Goal: Ask a question: Seek information or help from site administrators or community

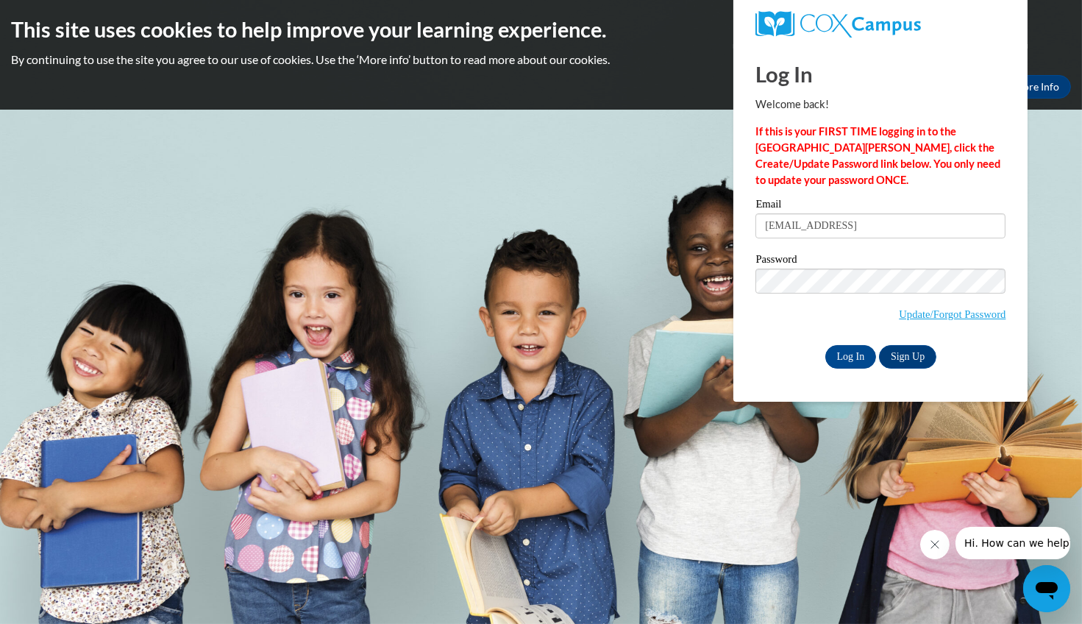
type input "mrosevidad@gmail.come"
click at [842, 357] on input "Log In" at bounding box center [850, 357] width 51 height 24
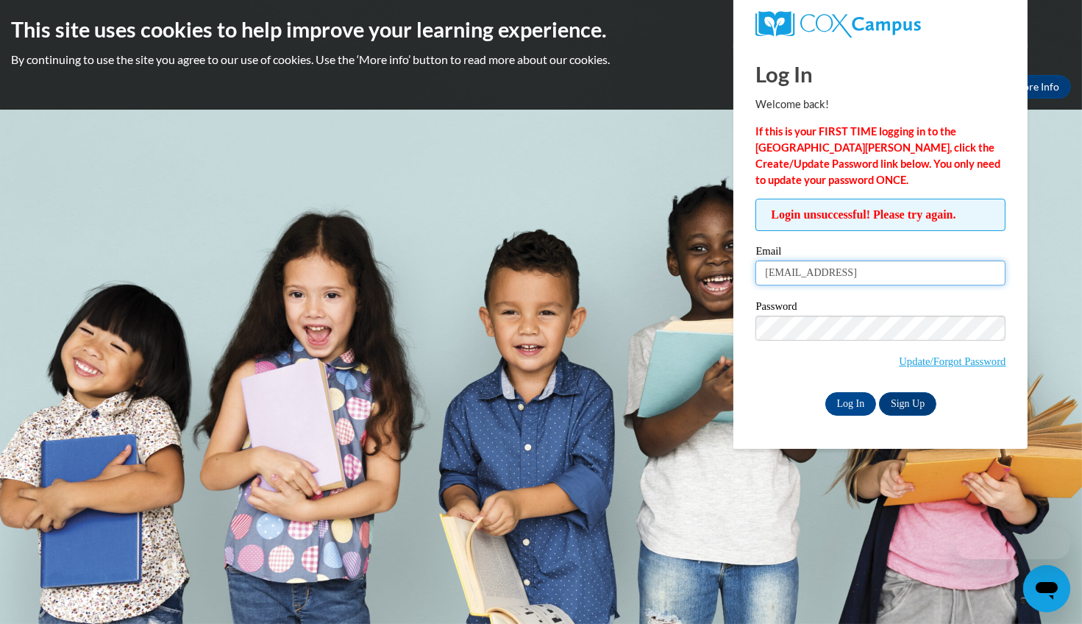
click at [883, 276] on input "mrosevidad@gmail.come" at bounding box center [880, 272] width 250 height 25
type input "mrosevidad@gmail.com"
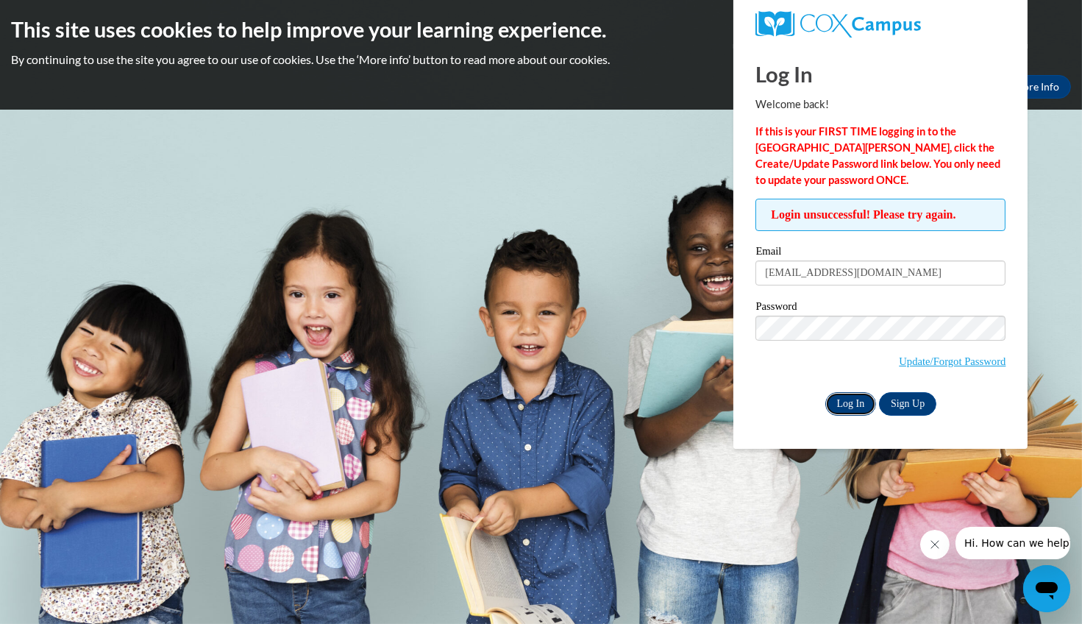
click at [851, 406] on input "Log In" at bounding box center [850, 404] width 51 height 24
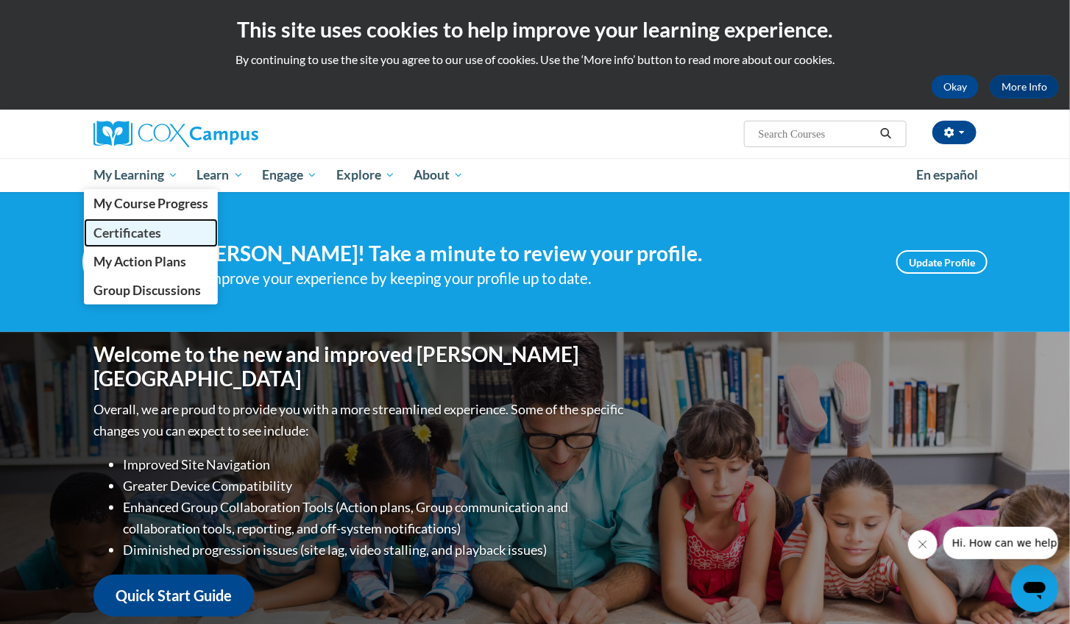
click at [138, 229] on span "Certificates" at bounding box center [127, 232] width 68 height 15
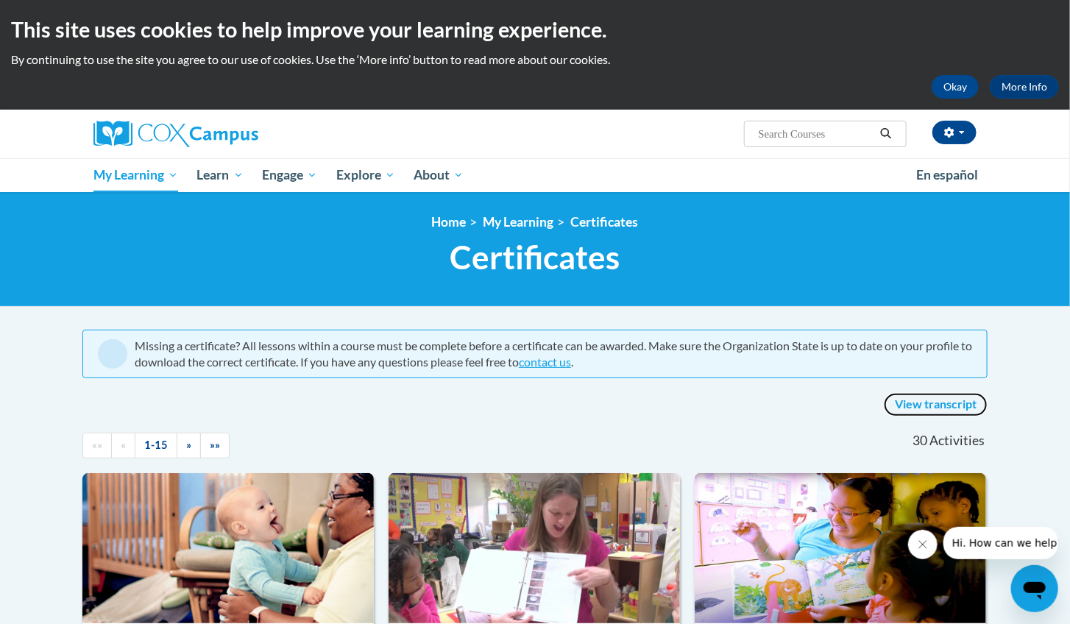
click at [928, 402] on link "View transcript" at bounding box center [935, 405] width 104 height 24
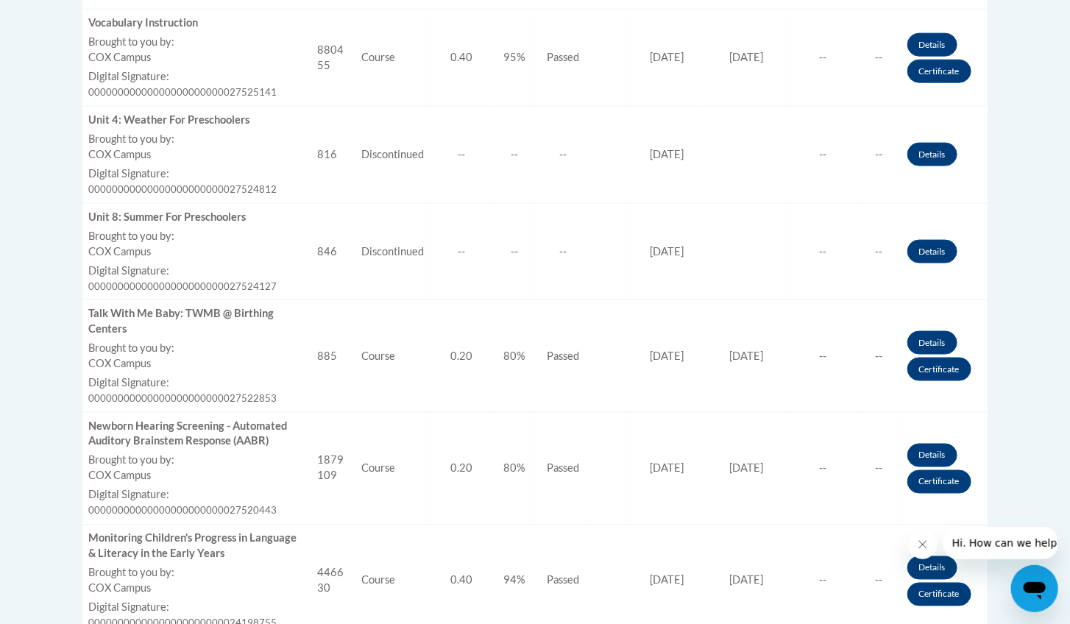
scroll to position [817, 0]
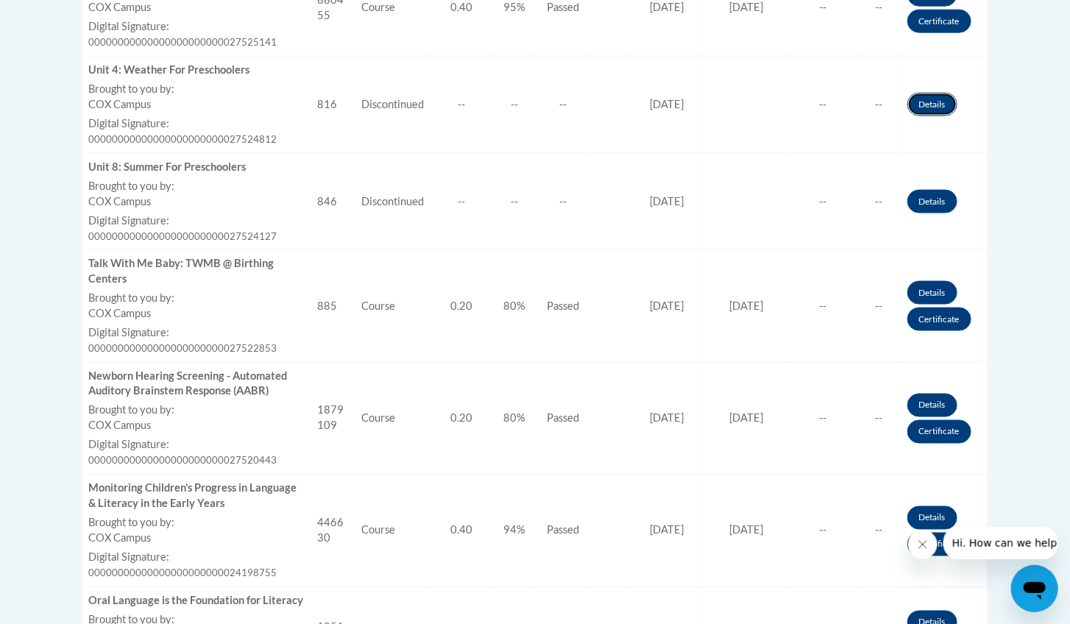
click at [938, 108] on link "Details" at bounding box center [932, 105] width 50 height 24
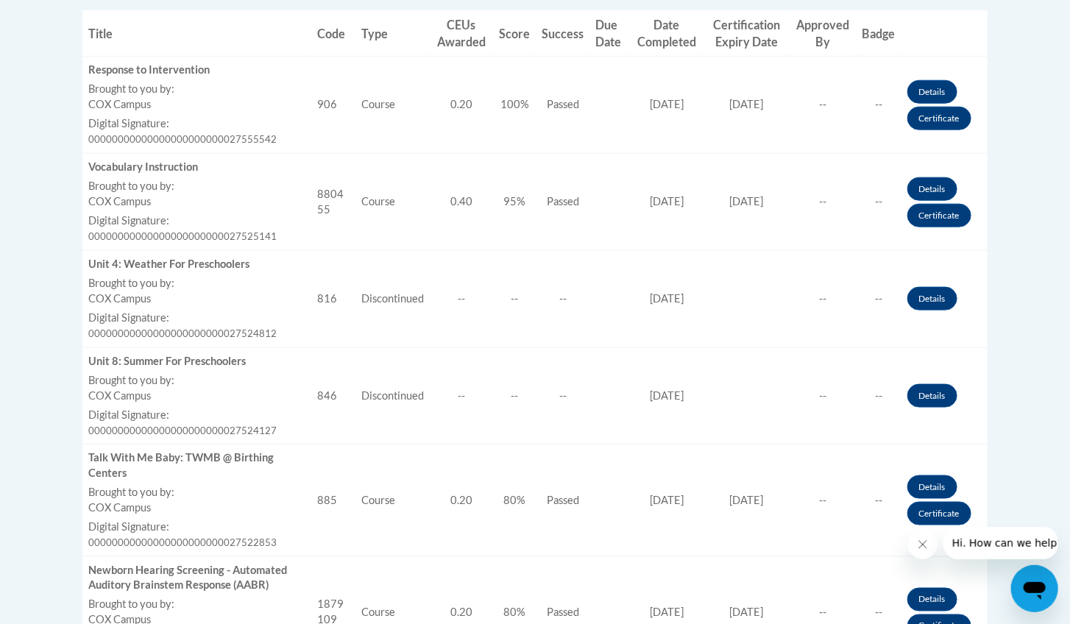
scroll to position [561, 0]
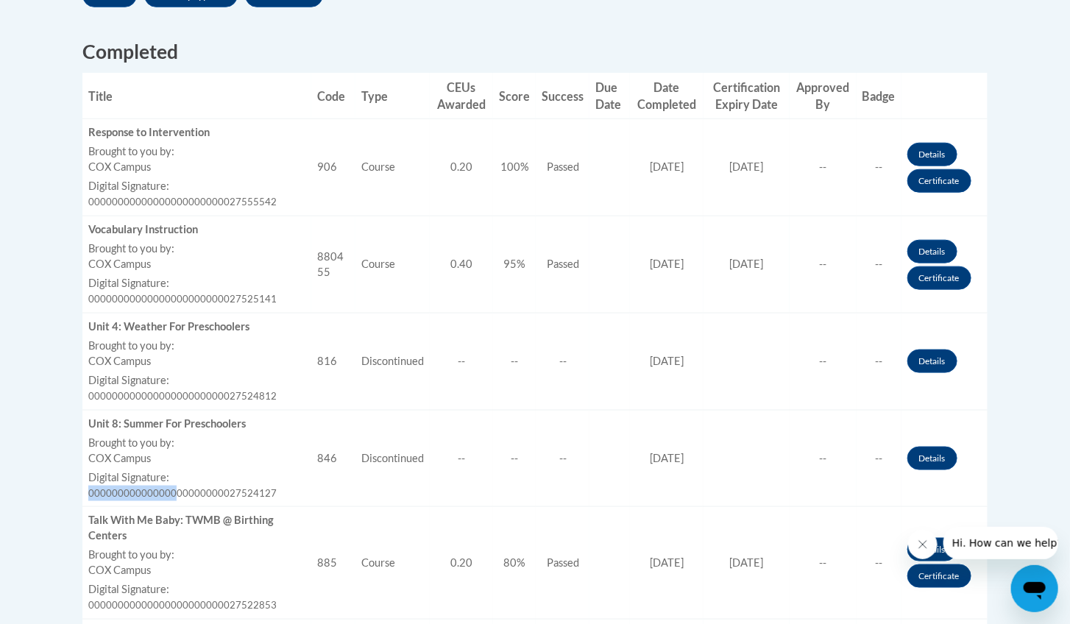
drag, startPoint x: 181, startPoint y: 490, endPoint x: 243, endPoint y: 485, distance: 62.7
click at [240, 486] on div "Digital Signature: 00000000000000000000000027524127" at bounding box center [196, 485] width 217 height 31
click at [243, 485] on div "Digital Signature: 00000000000000000000000027524127" at bounding box center [196, 485] width 217 height 31
click at [228, 446] on label "Brought to you by:" at bounding box center [196, 442] width 217 height 15
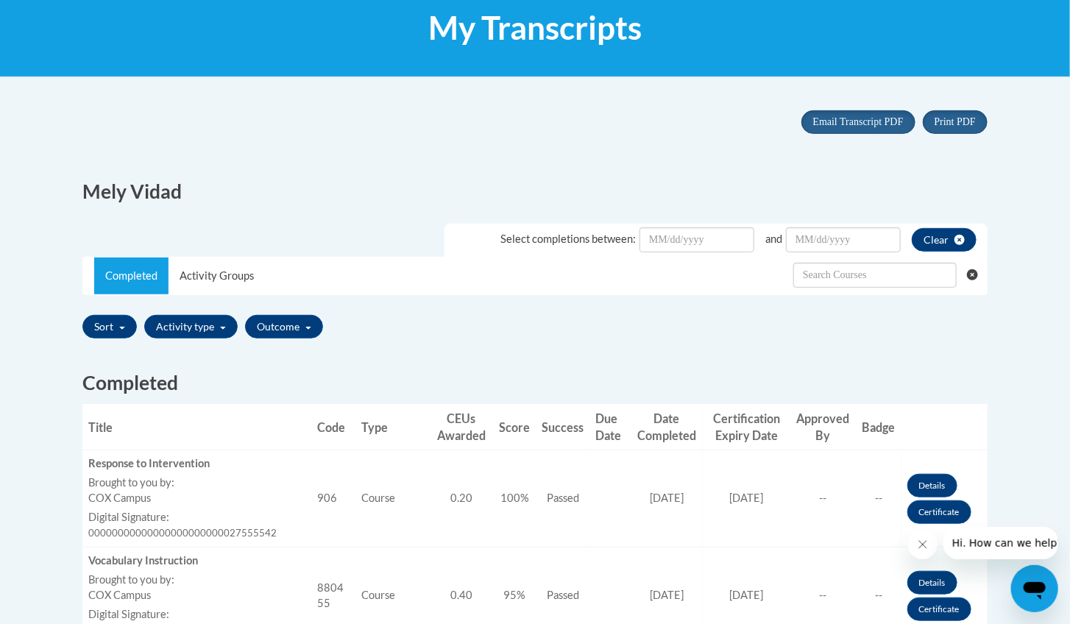
scroll to position [152, 0]
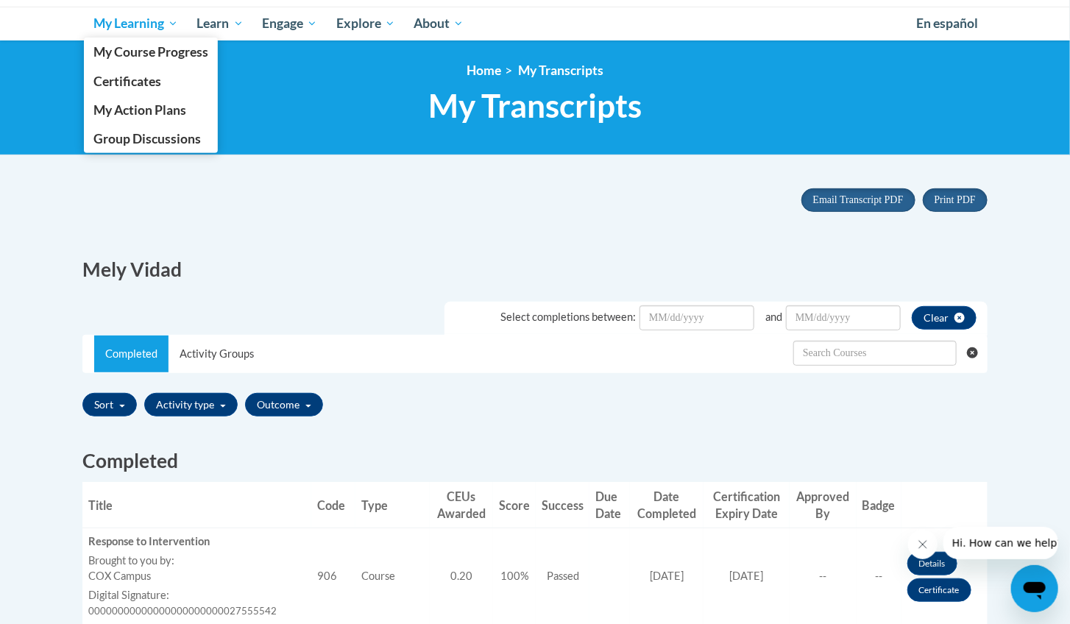
click at [140, 17] on span "My Learning" at bounding box center [135, 24] width 85 height 18
click at [126, 82] on span "Certificates" at bounding box center [127, 81] width 68 height 15
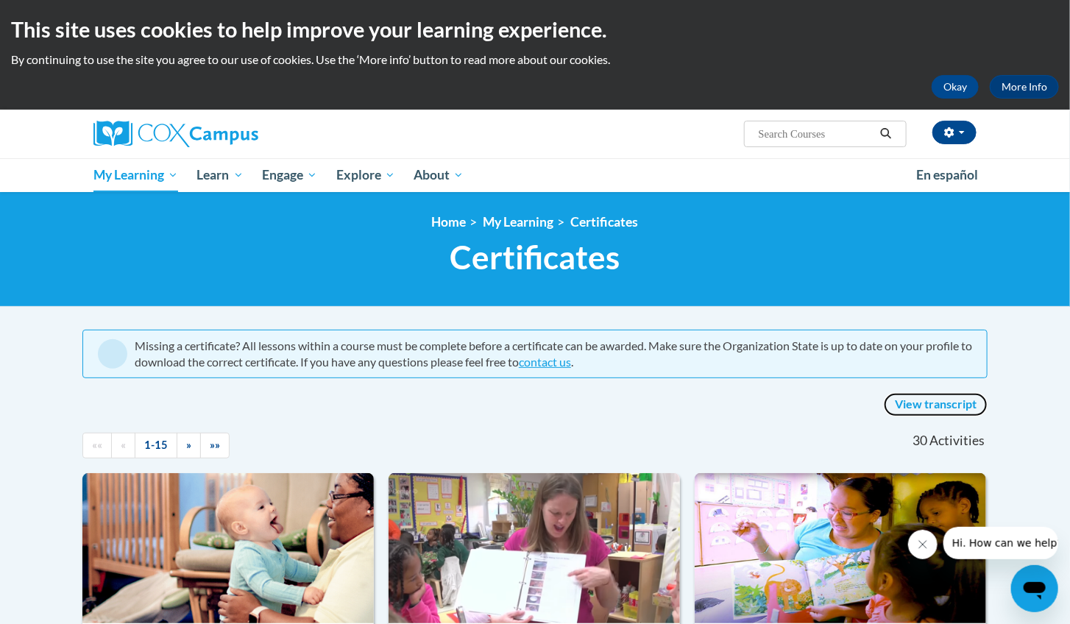
click at [936, 401] on link "View transcript" at bounding box center [935, 405] width 104 height 24
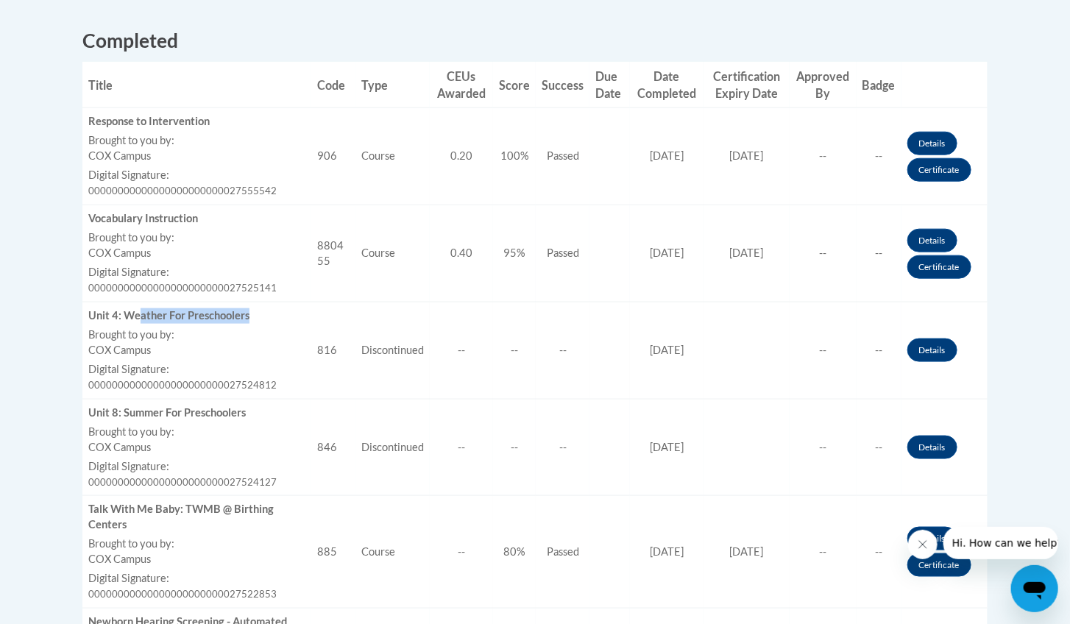
drag, startPoint x: 142, startPoint y: 313, endPoint x: 276, endPoint y: 311, distance: 133.9
click at [276, 311] on div "Unit 4: Weather For Preschoolers" at bounding box center [196, 315] width 217 height 15
click at [221, 423] on td "Title Unit 8: Summer For Preschoolers Brought to you by: COX Campus Last Enroll…" at bounding box center [196, 447] width 229 height 97
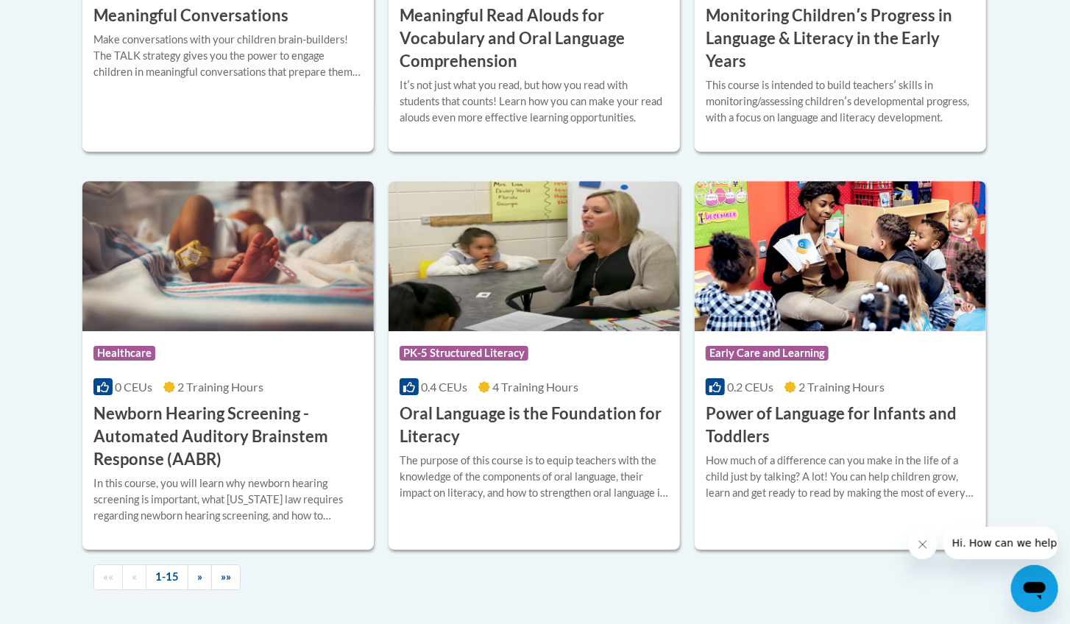
scroll to position [1946, 0]
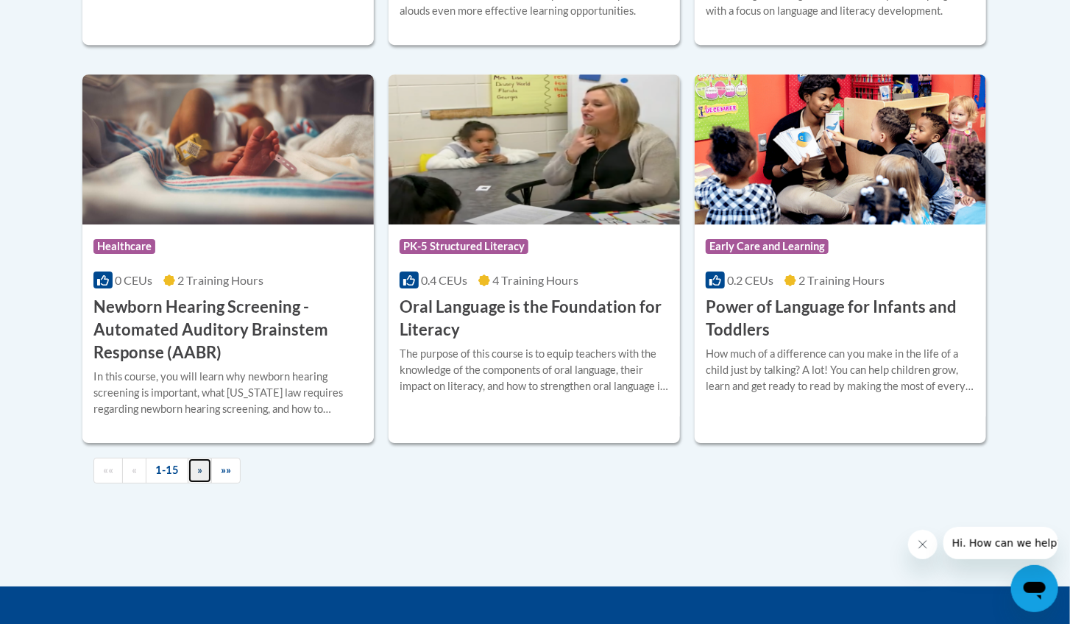
click at [192, 467] on link "»" at bounding box center [200, 471] width 24 height 26
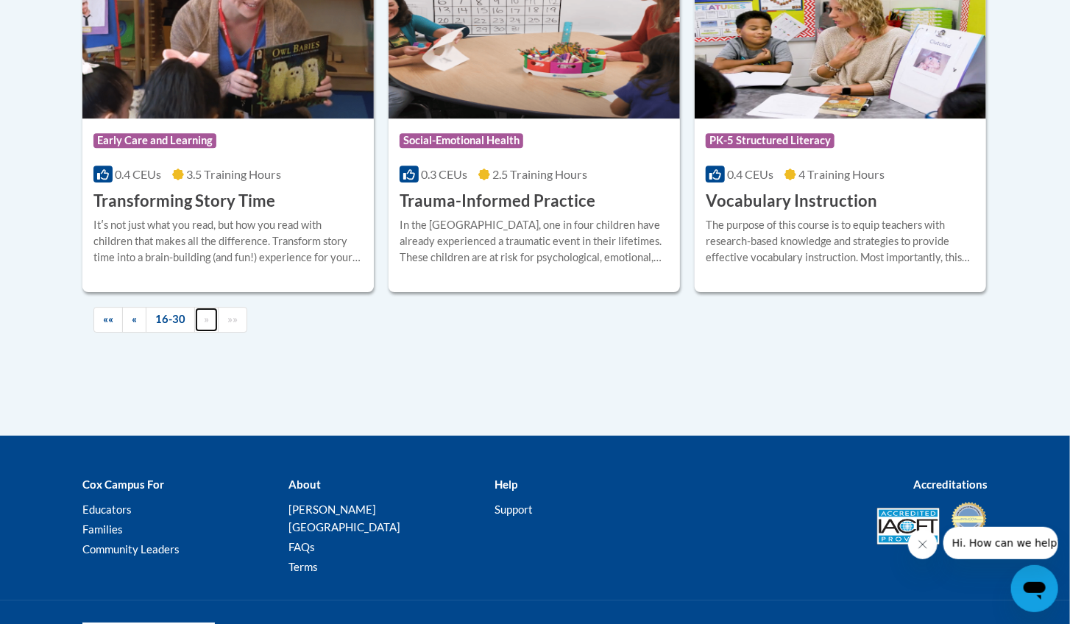
scroll to position [1993, 0]
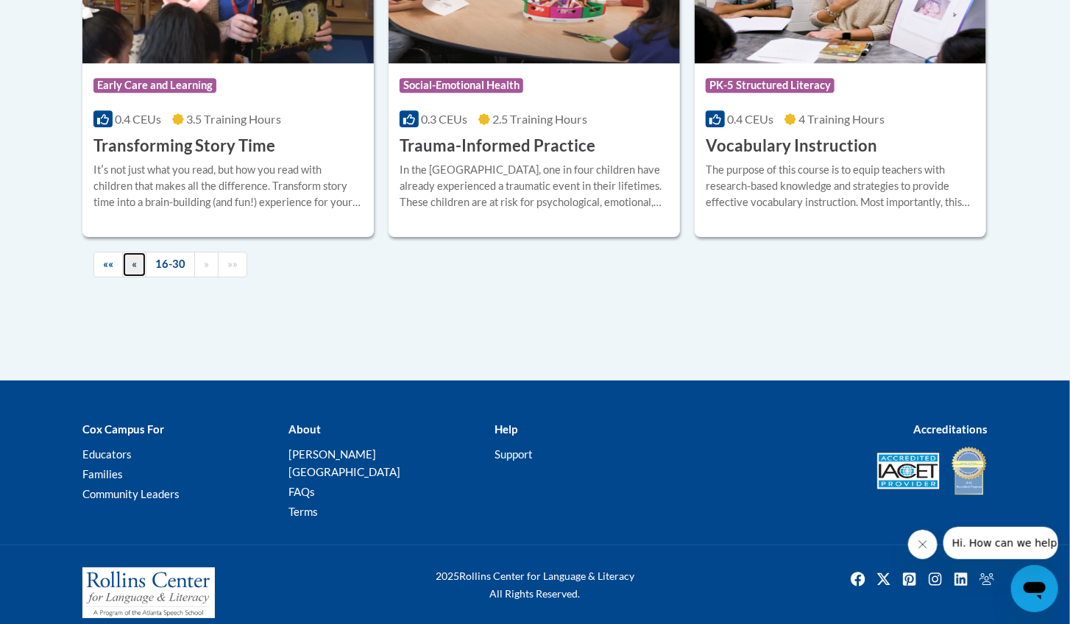
click at [135, 263] on span "«" at bounding box center [134, 263] width 5 height 13
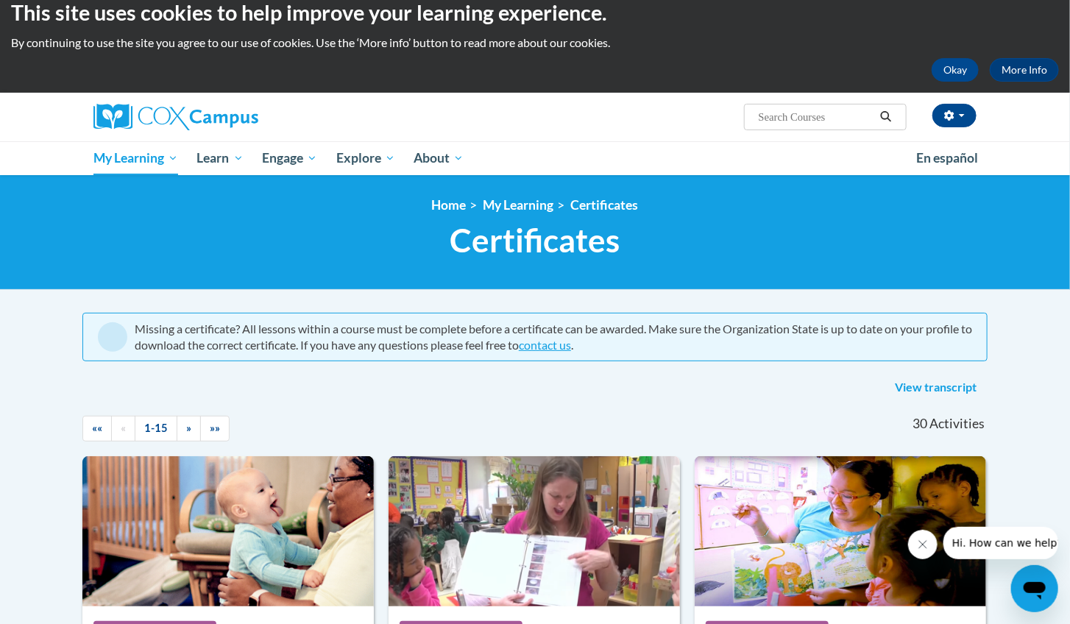
scroll to position [0, 0]
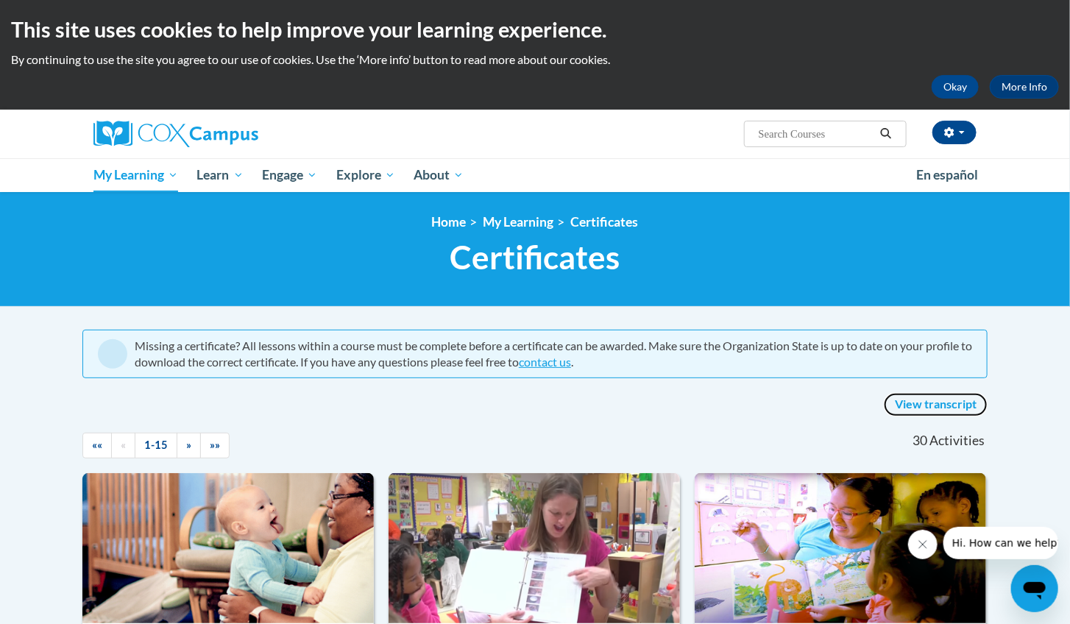
click at [921, 397] on link "View transcript" at bounding box center [935, 405] width 104 height 24
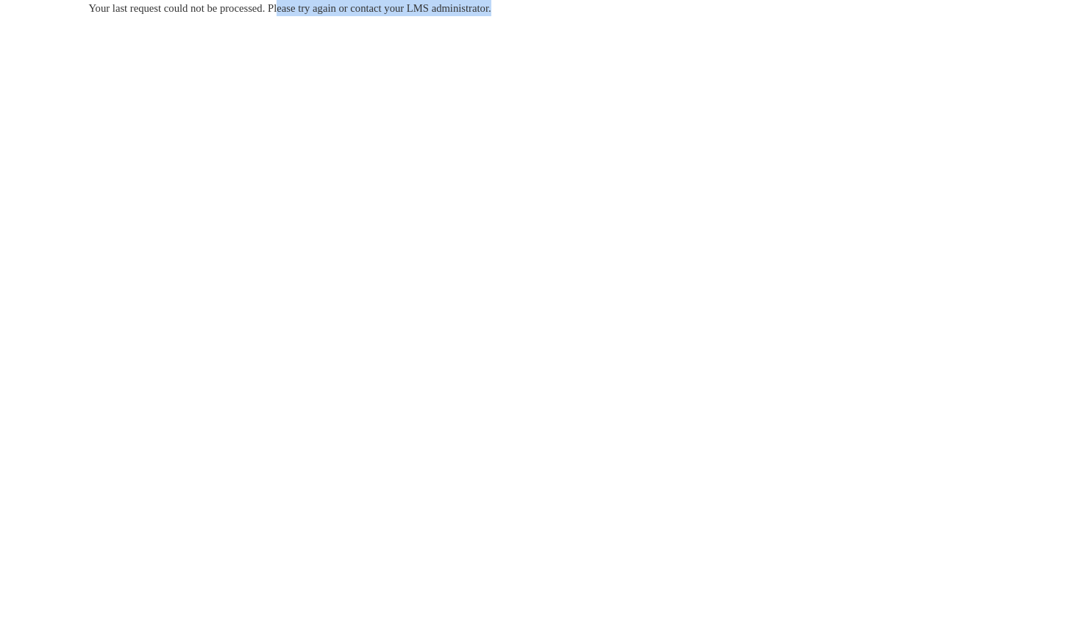
drag, startPoint x: 296, startPoint y: 5, endPoint x: 560, endPoint y: 13, distance: 263.4
click at [560, 13] on div "Your last request could not be processed. Please try again or contact your LMS …" at bounding box center [541, 8] width 905 height 16
click at [519, 82] on div "Your last request could not be processed. Please try again or contact your LMS …" at bounding box center [541, 52] width 927 height 104
drag, startPoint x: 296, startPoint y: 15, endPoint x: 545, endPoint y: 16, distance: 248.6
click at [543, 15] on div "Your last request could not be processed. Please try again or contact your LMS …" at bounding box center [541, 8] width 905 height 16
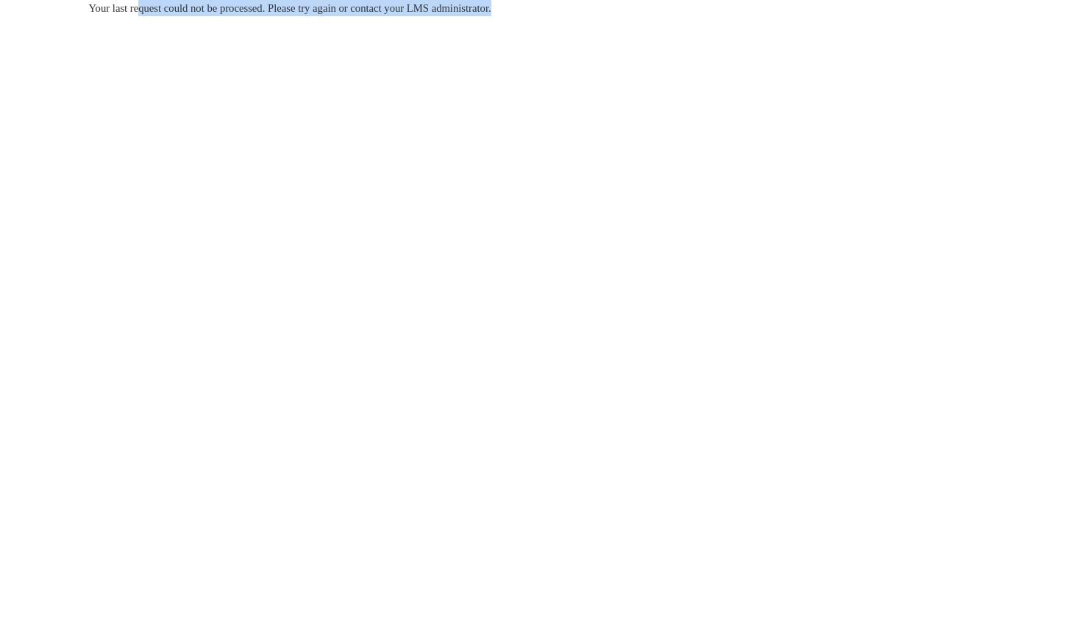
click at [546, 17] on div "Your last request could not be processed. Please try again or contact your LMS …" at bounding box center [541, 52] width 927 height 104
drag, startPoint x: 396, startPoint y: 9, endPoint x: 574, endPoint y: 10, distance: 178.0
click at [574, 10] on div "Your last request could not be processed. Please try again or contact your LMS …" at bounding box center [541, 8] width 905 height 16
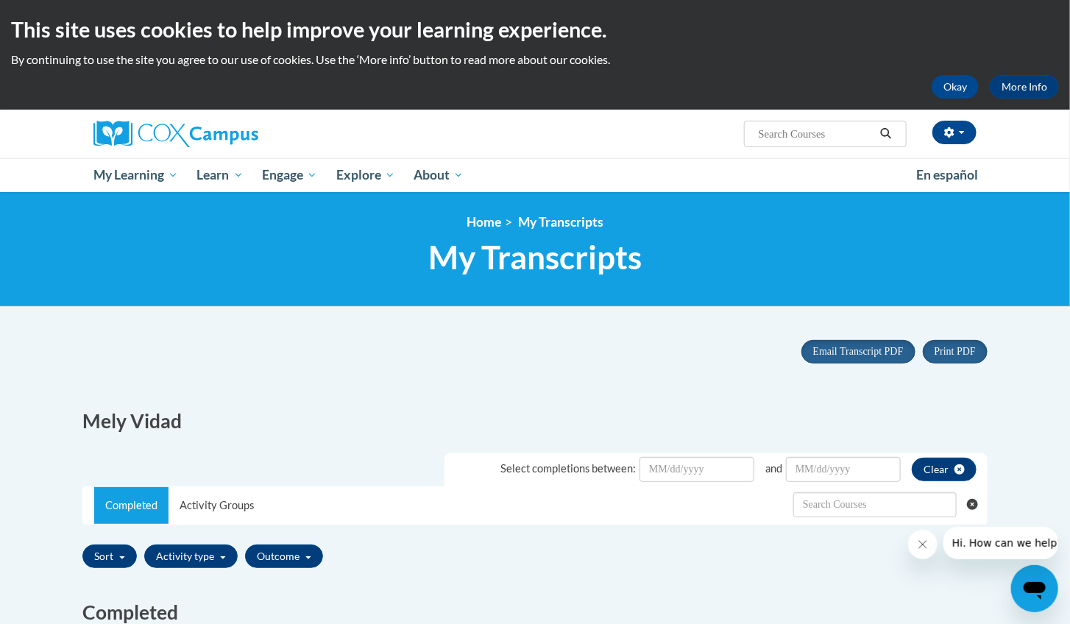
click at [1024, 577] on icon "Open messaging window" at bounding box center [1033, 587] width 26 height 26
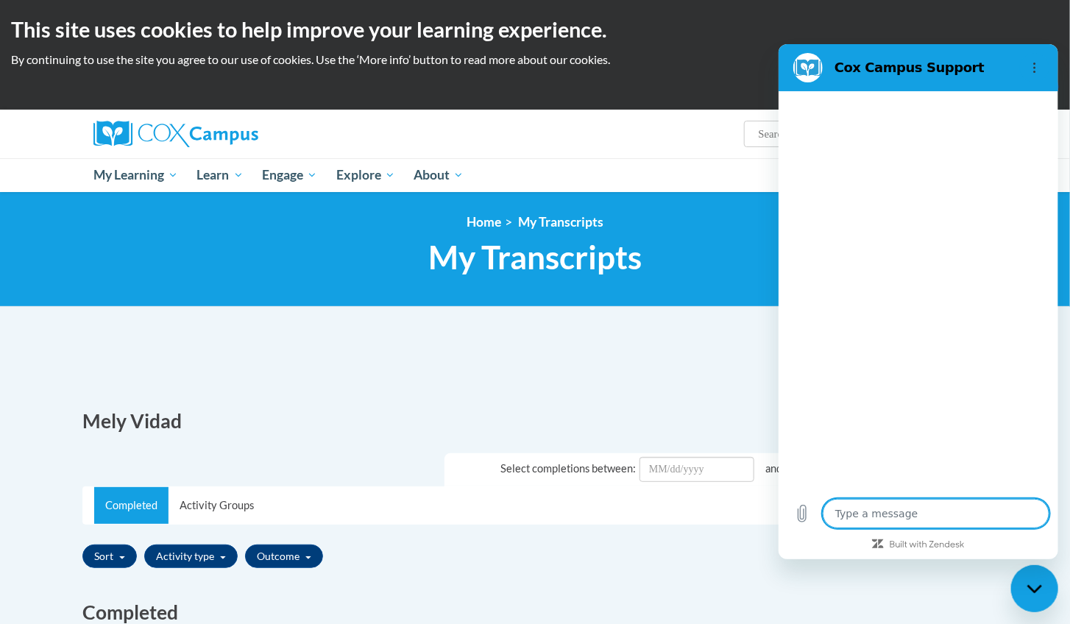
click at [872, 518] on textarea at bounding box center [935, 512] width 227 height 29
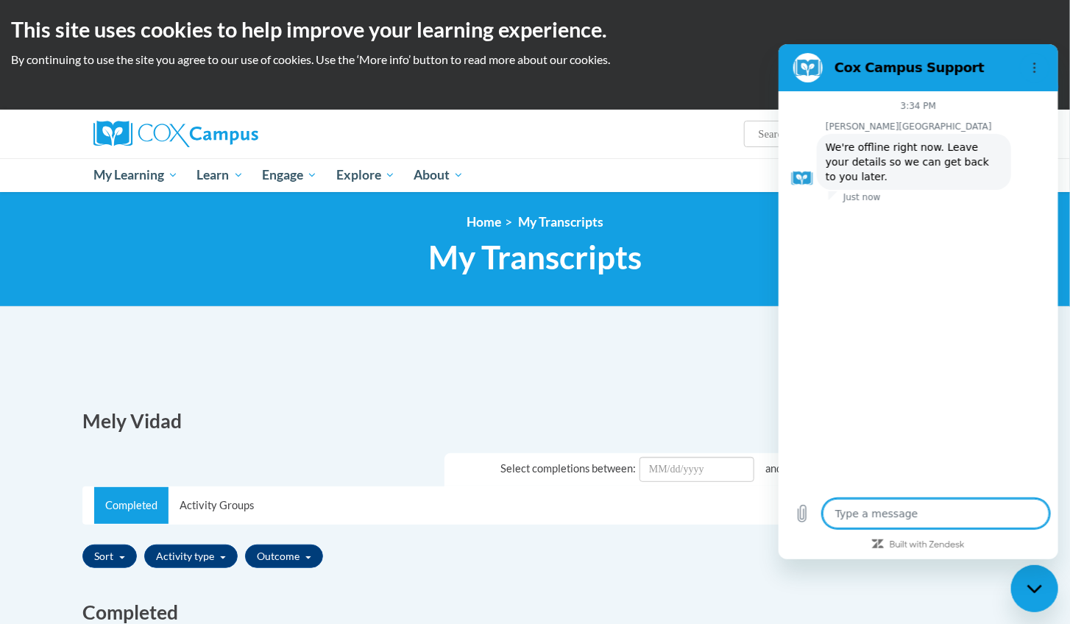
type textarea "x"
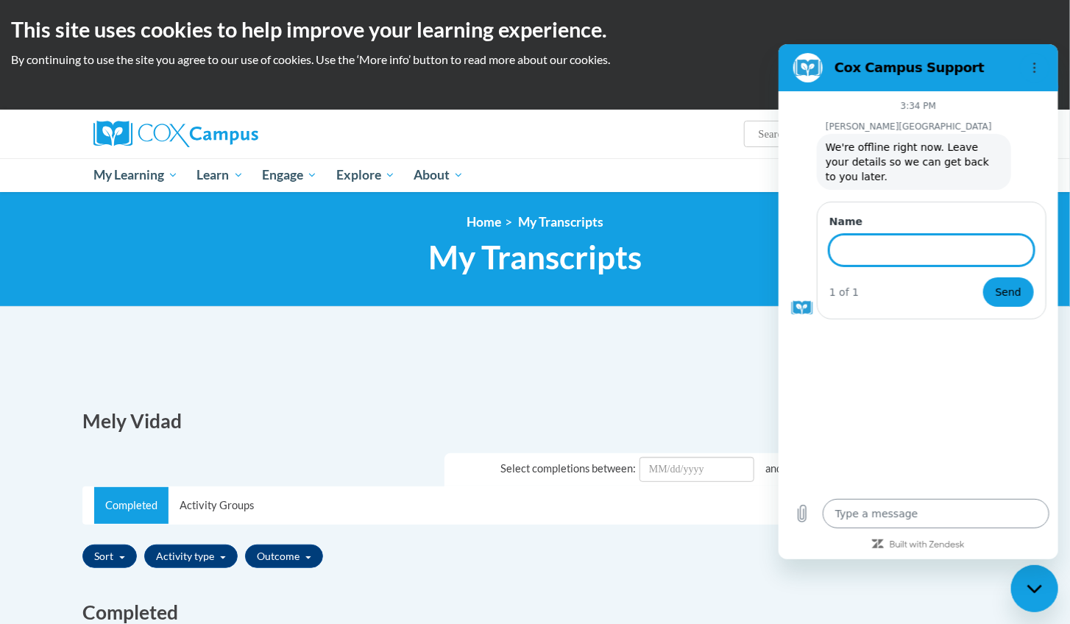
type input "H"
click at [909, 514] on textarea at bounding box center [935, 512] width 227 height 29
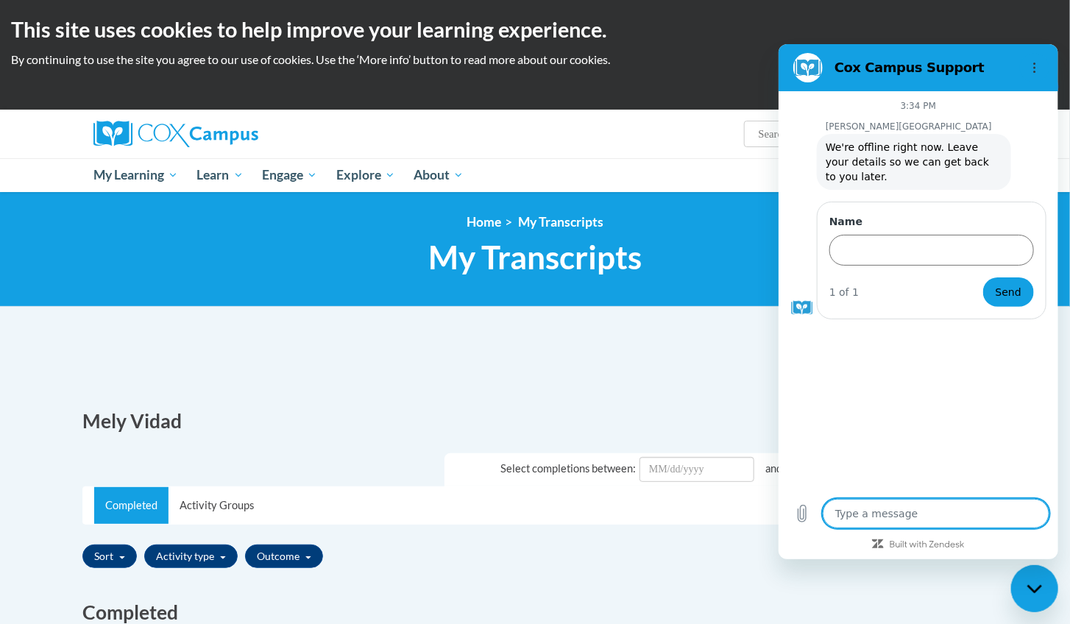
type textarea "H"
type textarea "x"
type textarea "Ho"
type textarea "x"
type textarea "How"
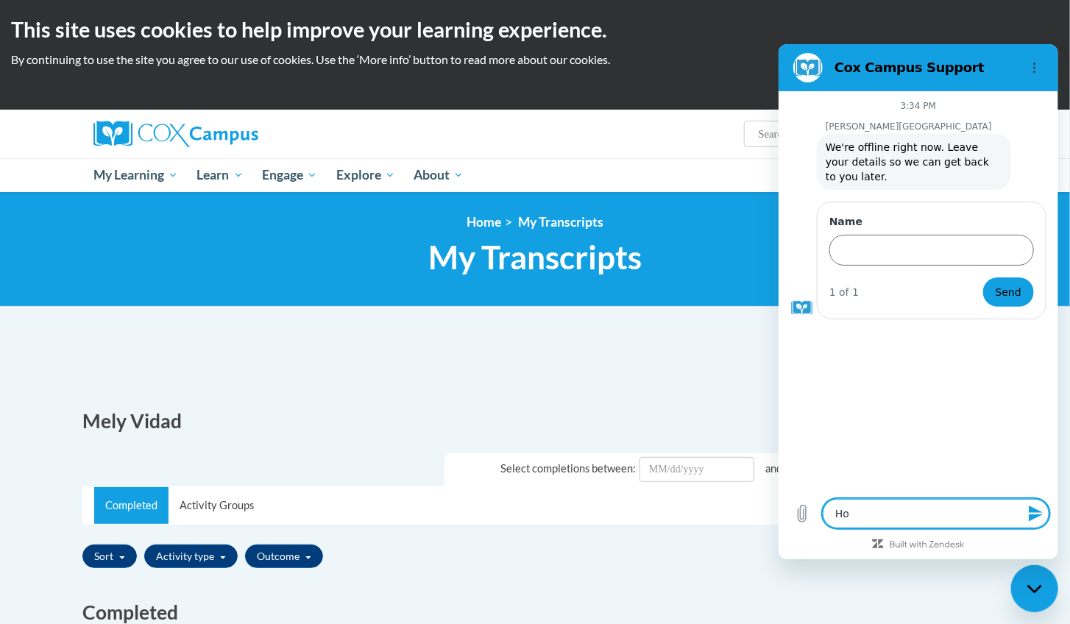
type textarea "x"
type textarea "How"
type textarea "x"
type textarea "How t"
type textarea "x"
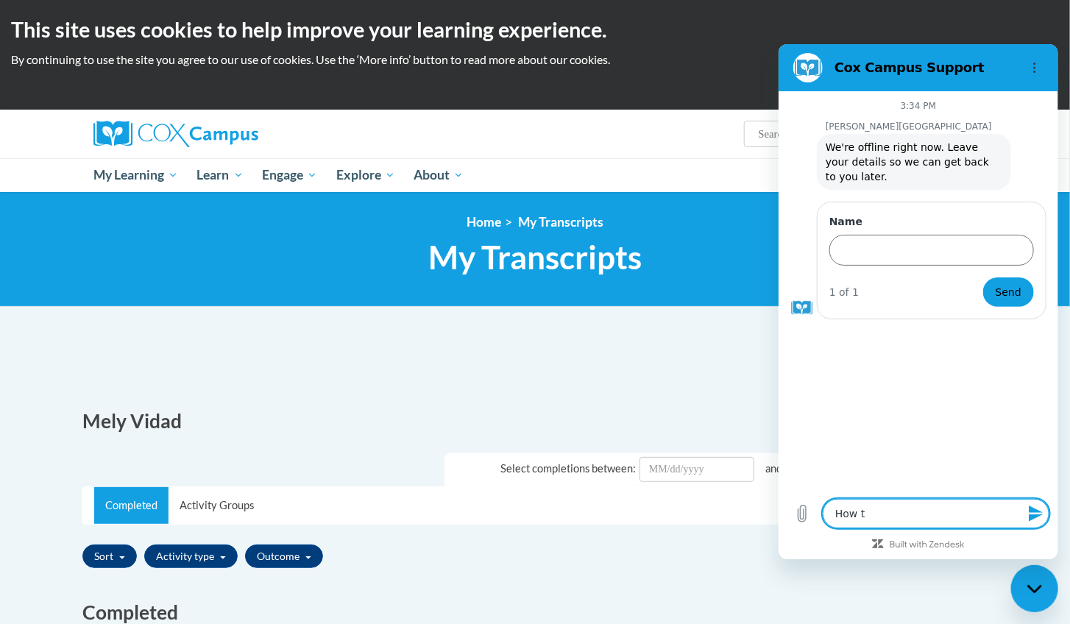
type textarea "How to"
type textarea "x"
type textarea "How to"
type textarea "x"
type textarea "How to"
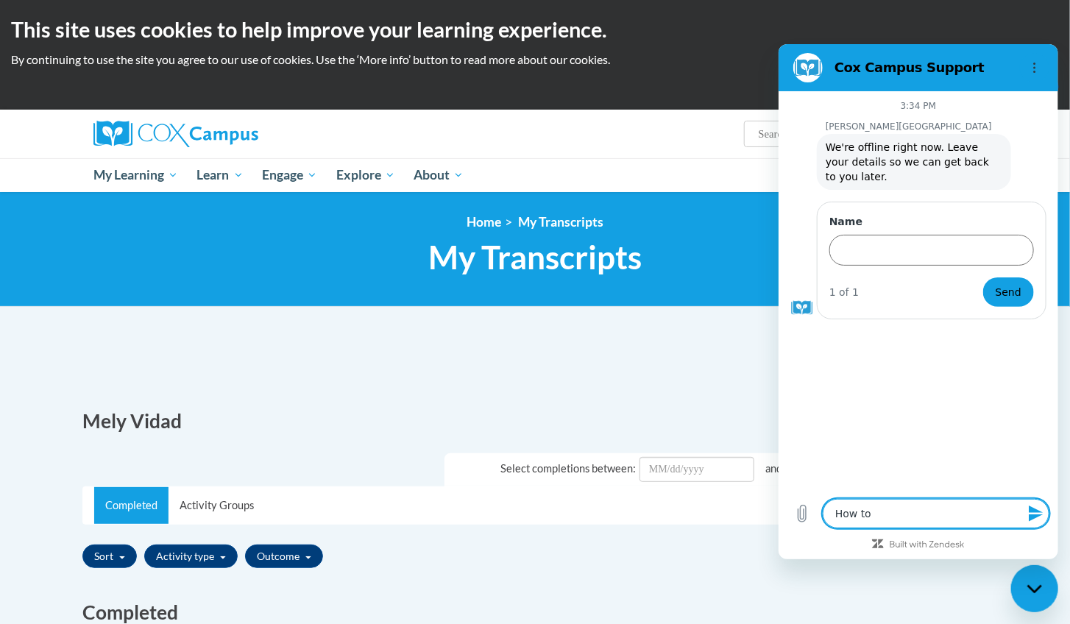
type textarea "x"
type textarea "How t"
type textarea "x"
type textarea "How"
type textarea "x"
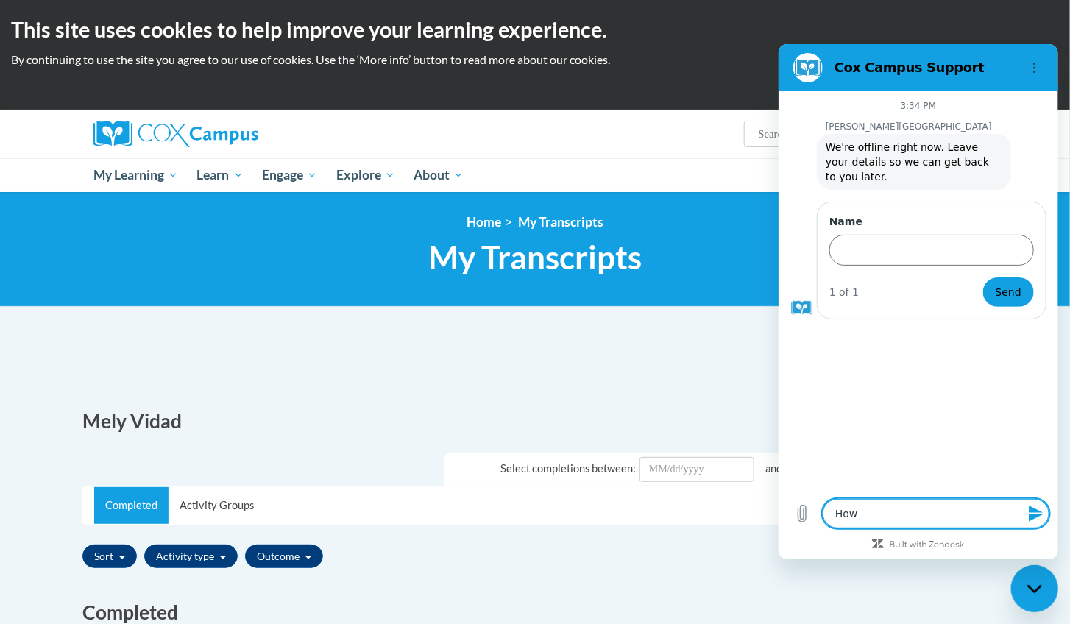
type textarea "How d"
type textarea "x"
type textarea "How do"
type textarea "x"
type textarea "How do"
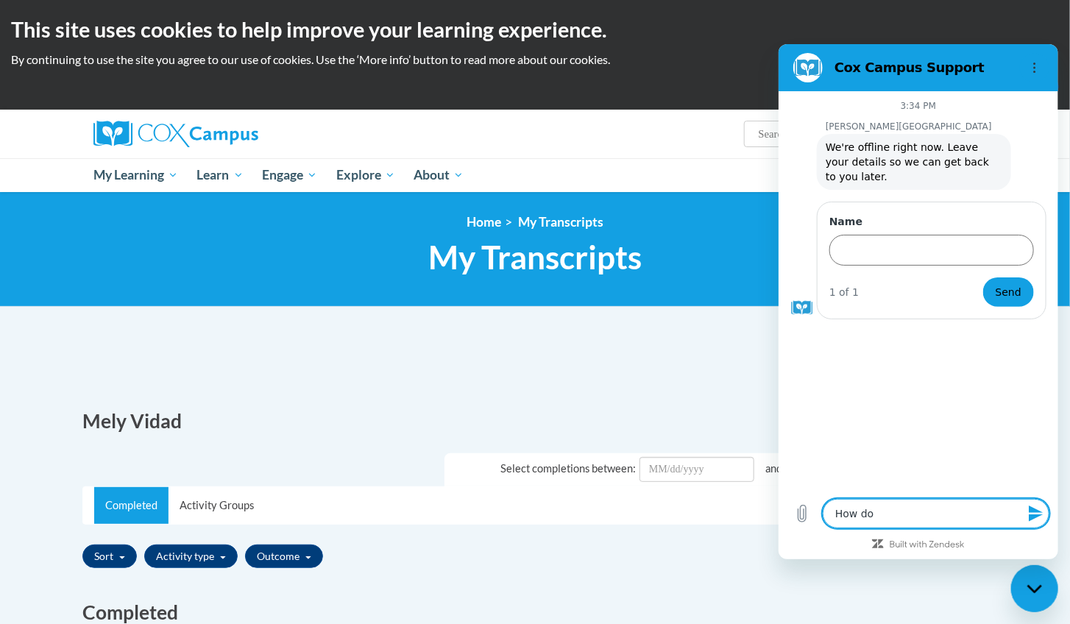
type textarea "x"
type textarea "How do i"
type textarea "x"
type textarea "How do"
type textarea "x"
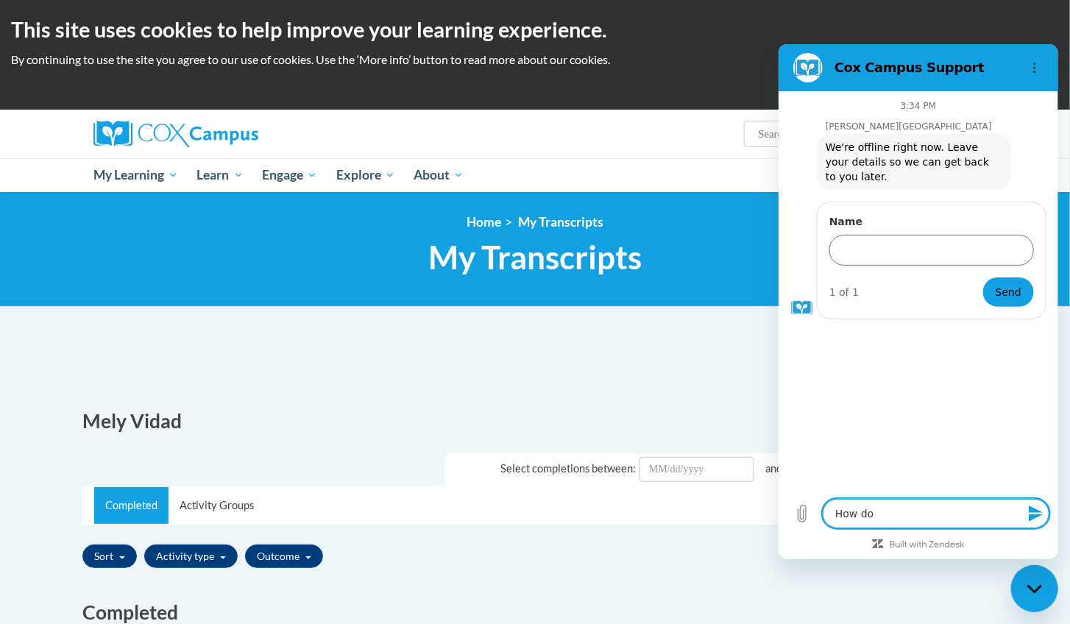
type textarea "How do i"
type textarea "x"
type textarea "How do i"
type textarea "x"
type textarea "How do i a"
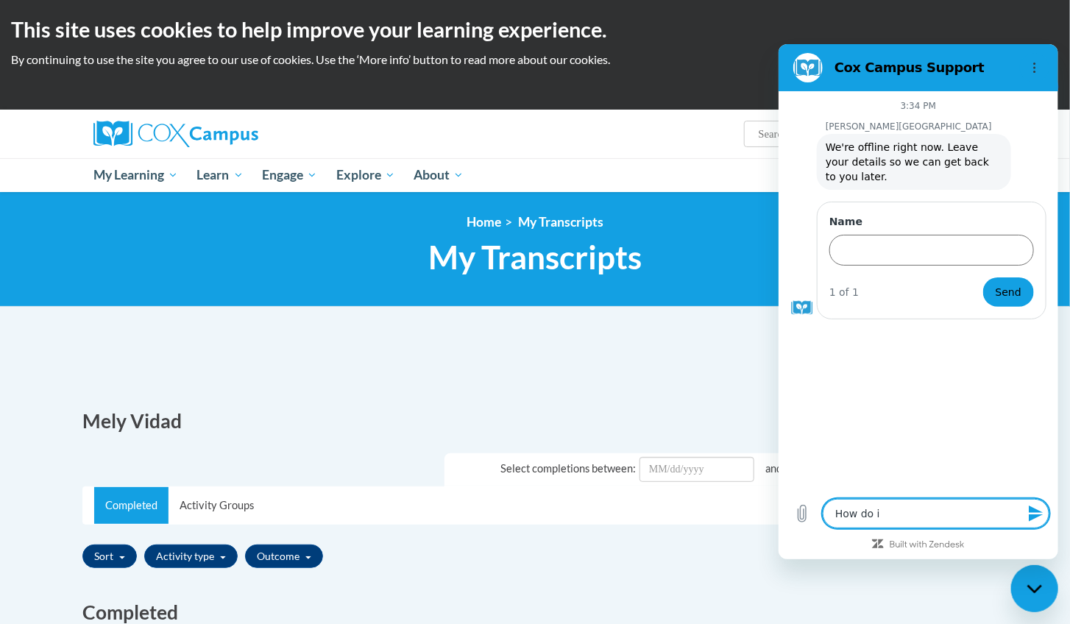
type textarea "x"
type textarea "How do i ac"
type textarea "x"
type textarea "How do i acc"
type textarea "x"
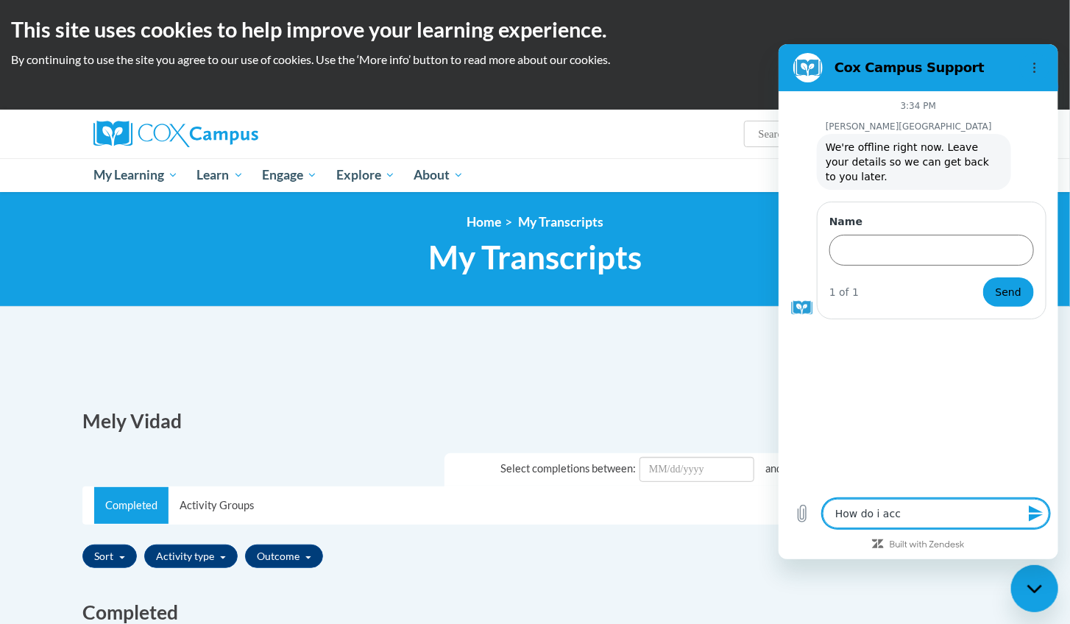
type textarea "How do i acce"
type textarea "x"
type textarea "How do i acces"
type textarea "x"
type textarea "How do i access"
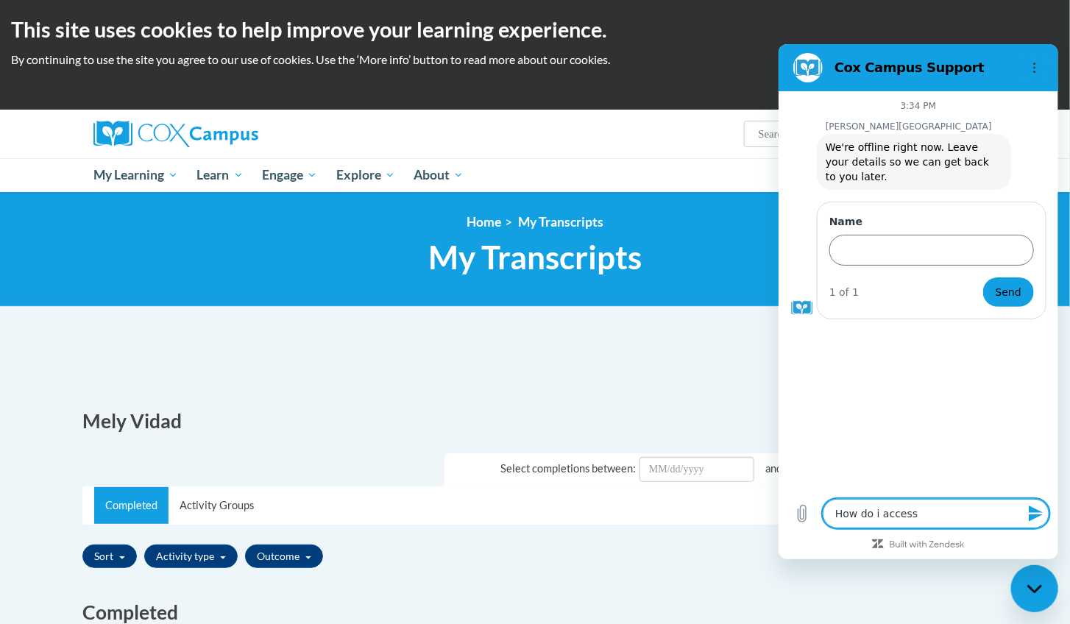
type textarea "x"
type textarea "How do i access"
type textarea "x"
type textarea "How do i access a"
type textarea "x"
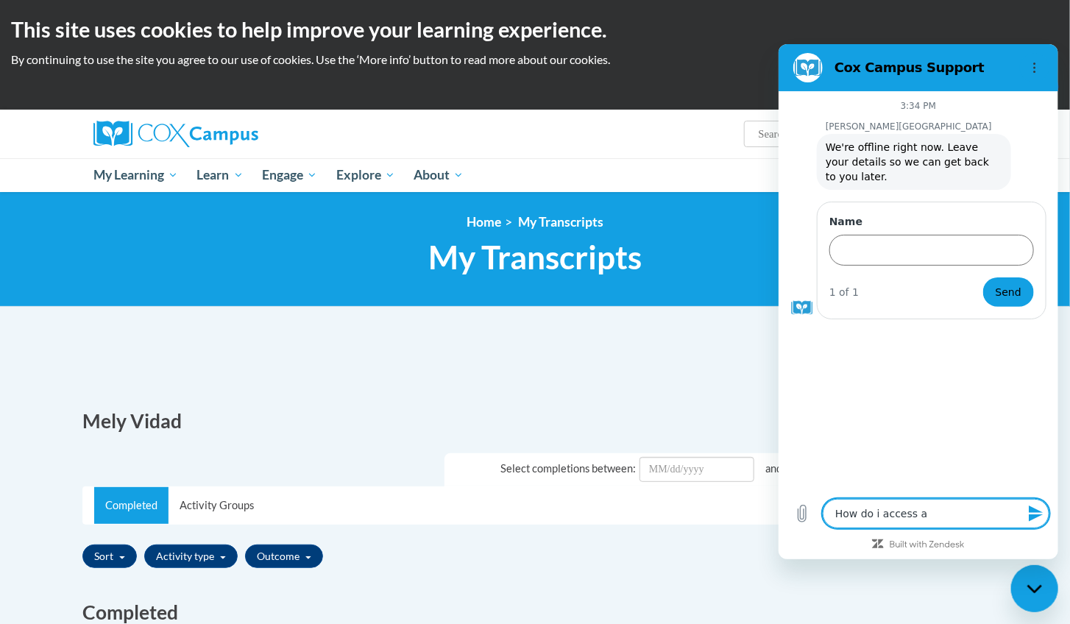
type textarea "How do i access a"
type textarea "x"
type textarea "How do i access a c"
type textarea "x"
type textarea "How do i access a ce"
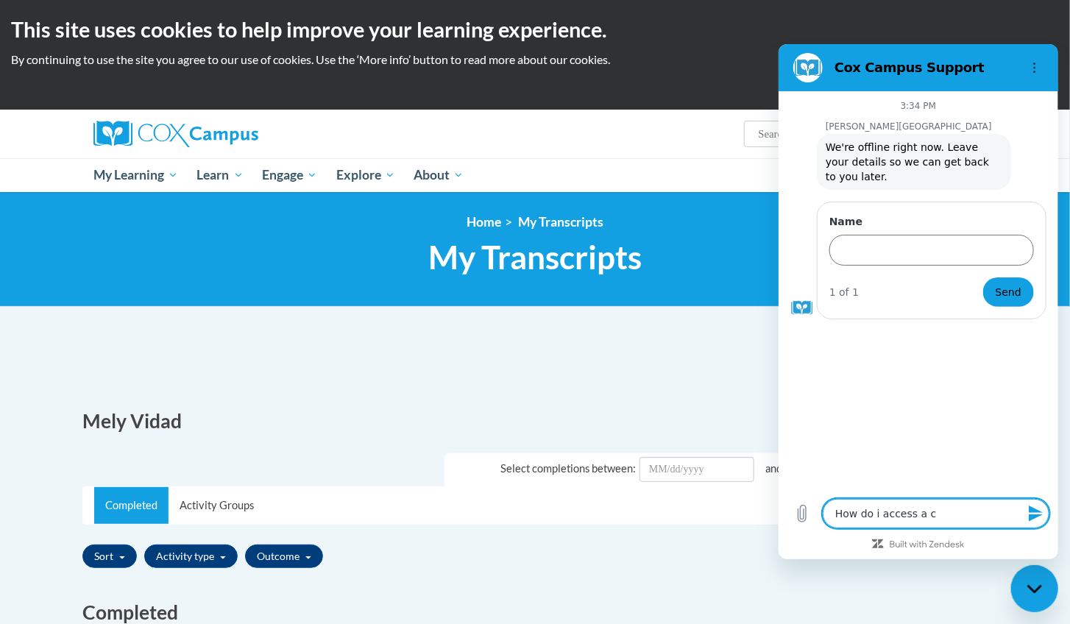
type textarea "x"
type textarea "How do i access a cer"
type textarea "x"
type textarea "How do i access a cert"
type textarea "x"
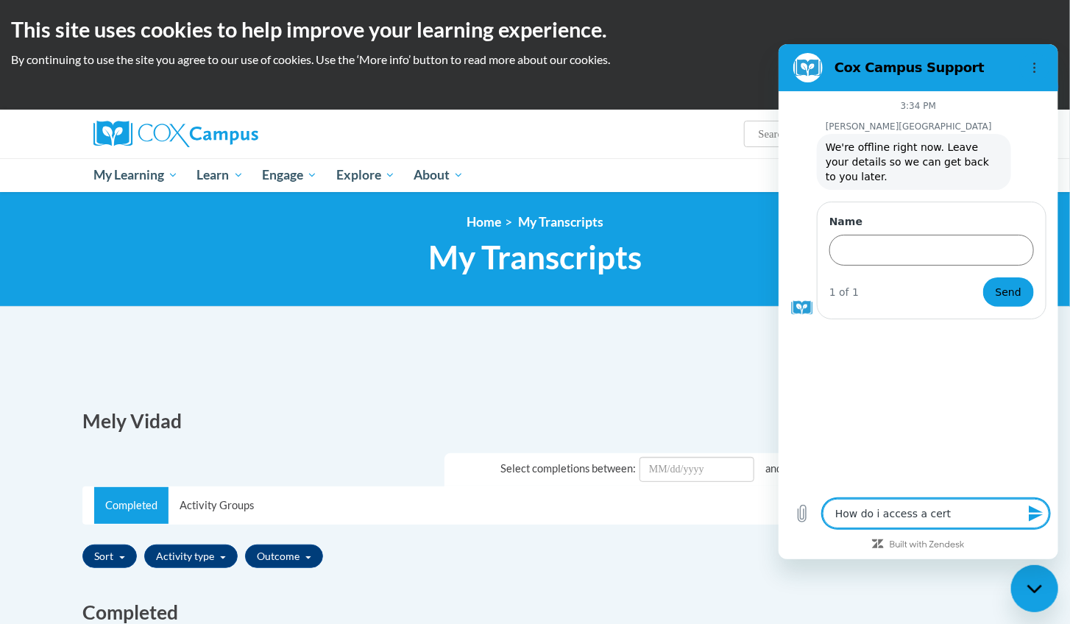
type textarea "How do i access a certi"
type textarea "x"
type textarea "How do i access a certif"
type textarea "x"
type textarea "How do i access a certifi"
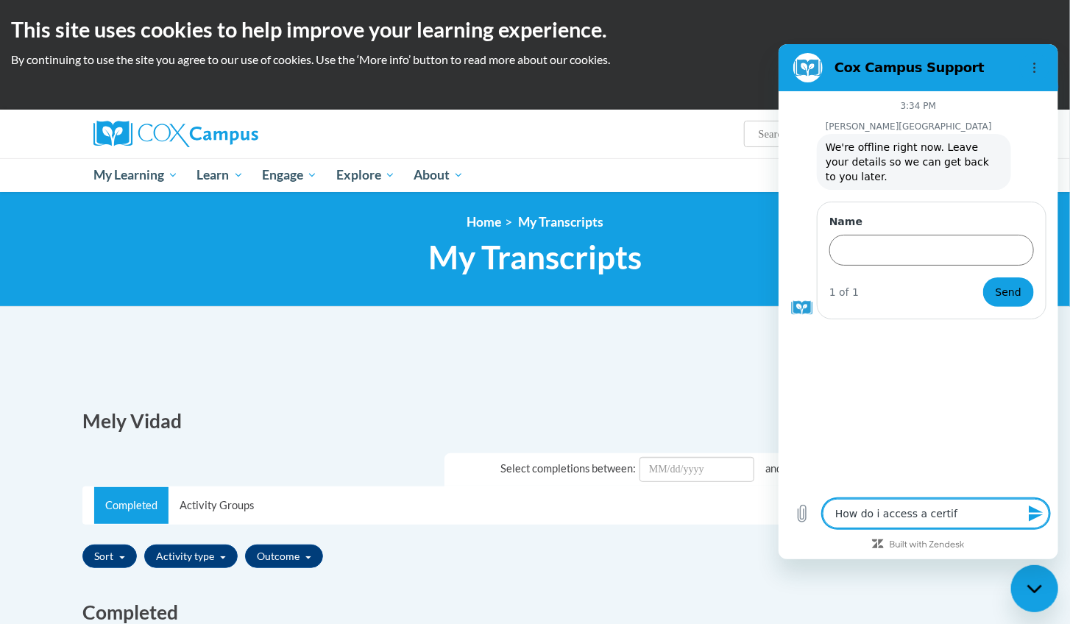
type textarea "x"
type textarea "How do i access a certific"
type textarea "x"
type textarea "How do i access a certifica"
type textarea "x"
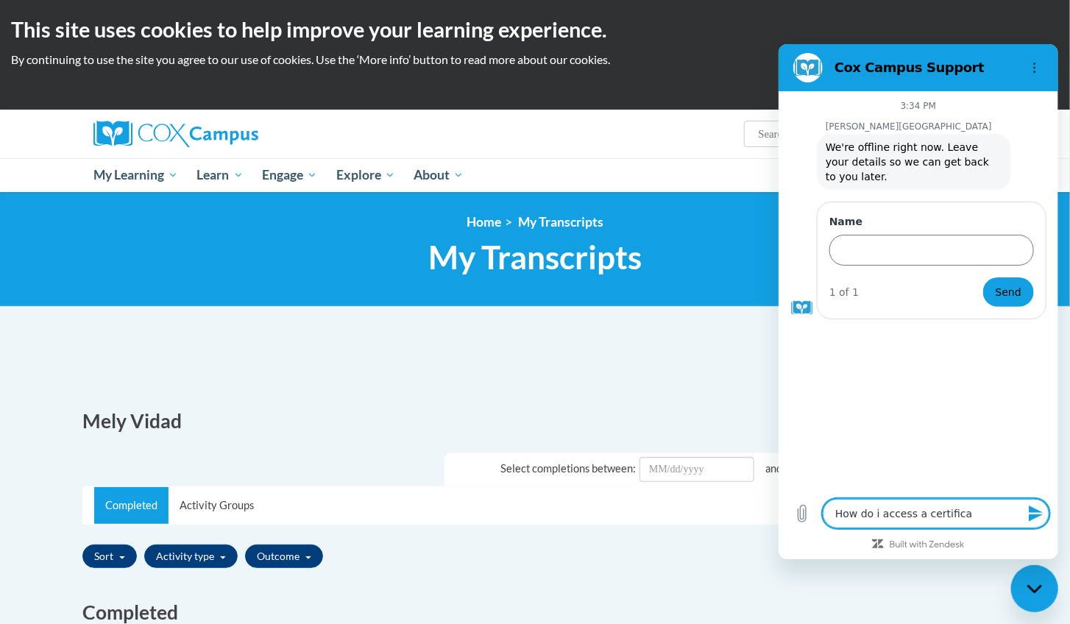
type textarea "How do i access a certificat"
type textarea "x"
type textarea "How do i access a certificate"
type textarea "x"
type textarea "How do i access a certificate"
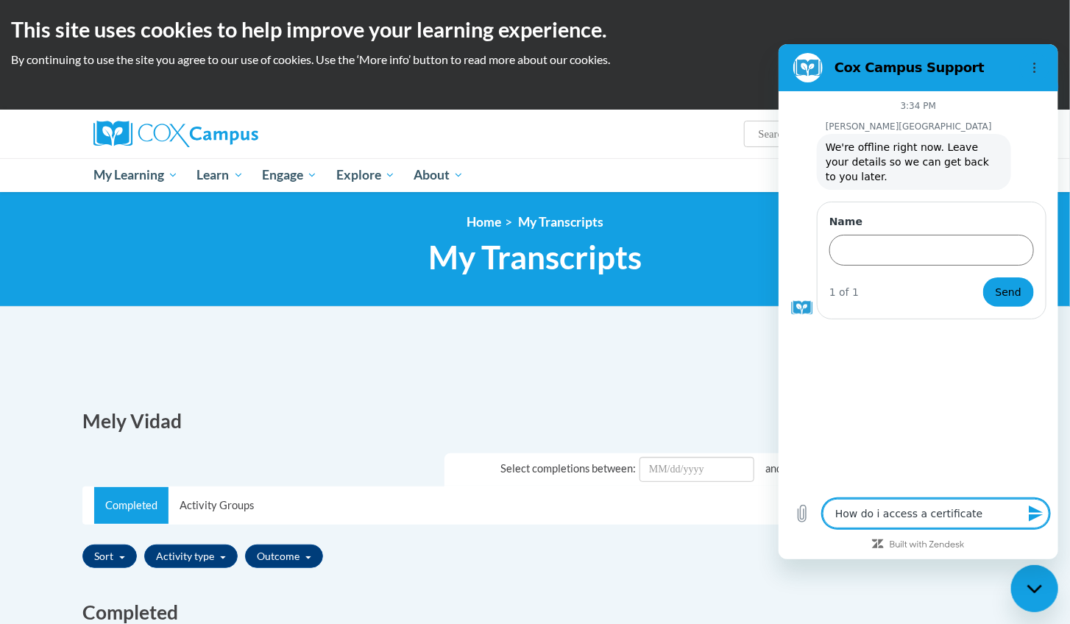
type textarea "x"
type textarea "How do i access a certificate f"
type textarea "x"
type textarea "How do i access a certificate fr"
type textarea "x"
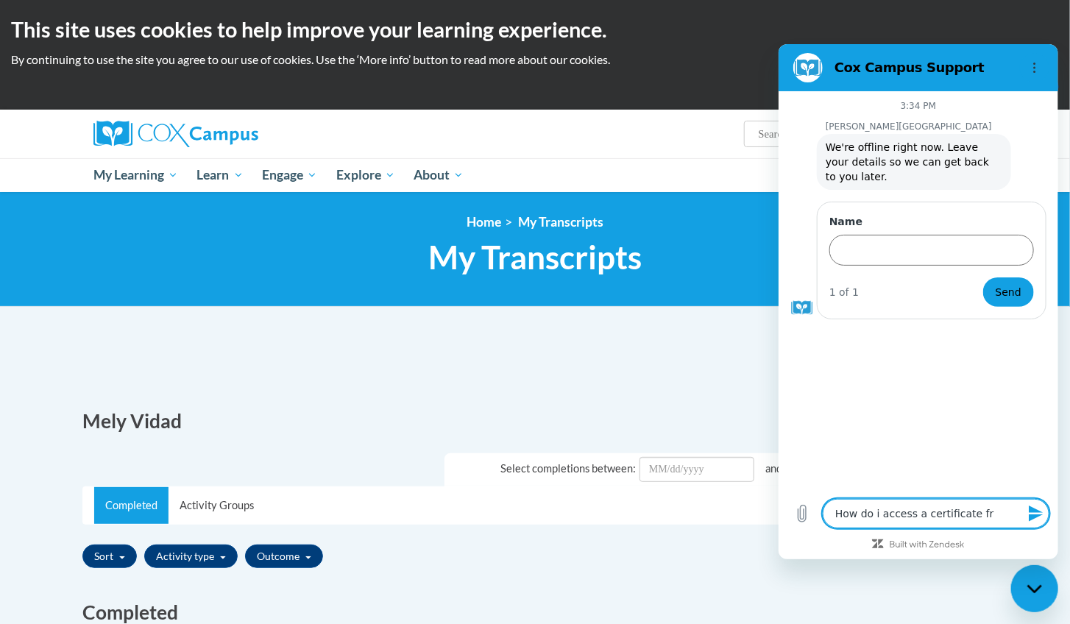
type textarea "How do i access a certificate fro"
type textarea "x"
type textarea "How do i access a certificate from"
type textarea "x"
type textarea "How do i access a certificate from"
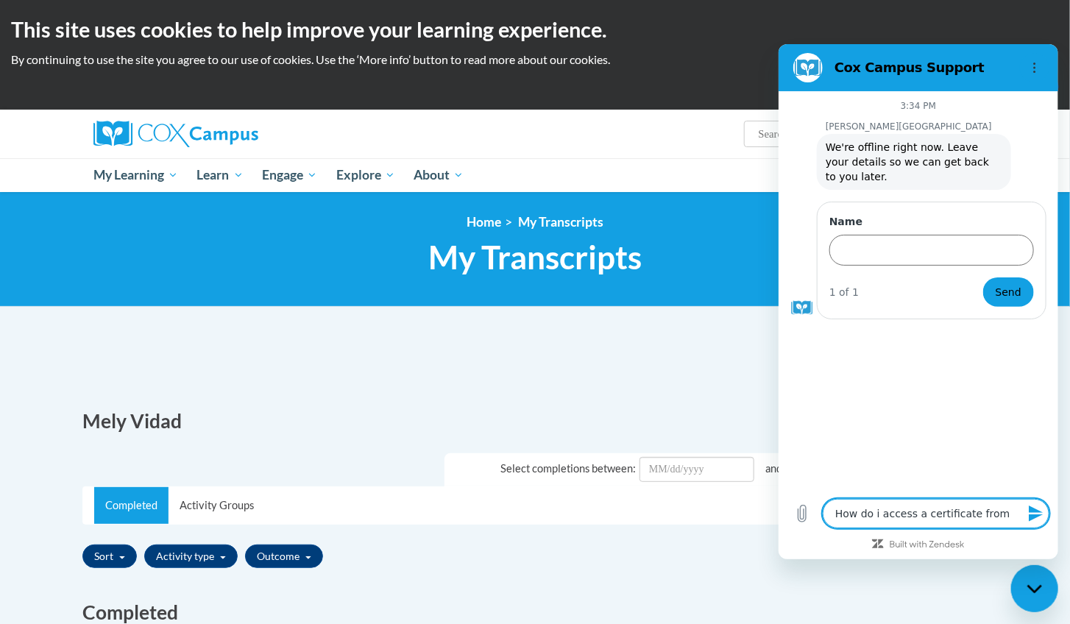
type textarea "x"
type textarea "How do i access a certificate from a"
type textarea "x"
type textarea "How do i access a certificate from a"
type textarea "x"
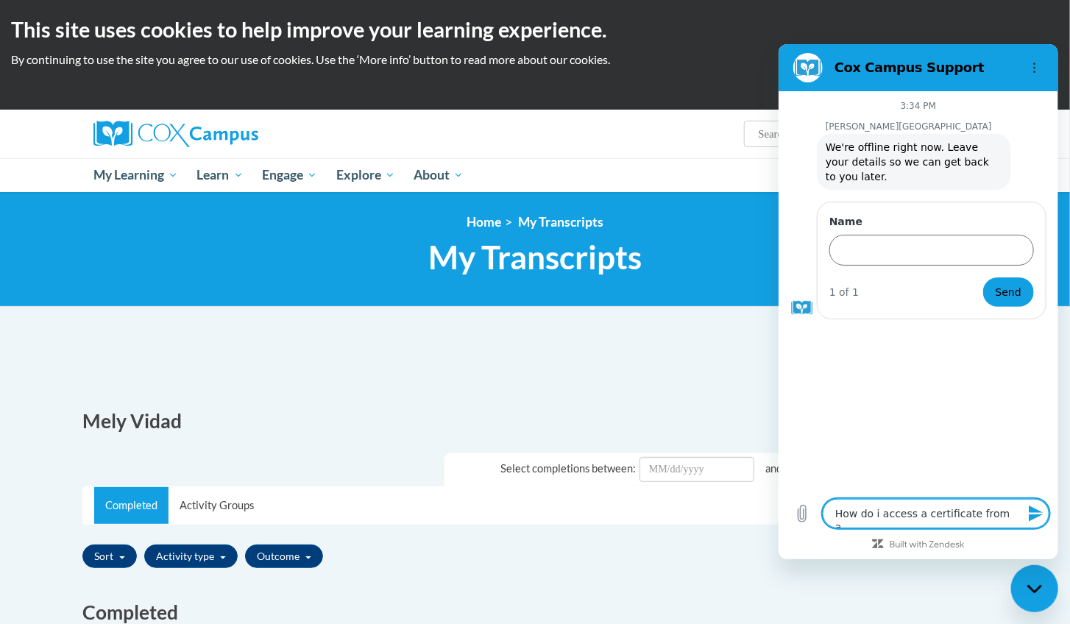
type textarea "How do i access a certificate from a c"
type textarea "x"
type textarea "How do i access a certificate from a co"
type textarea "x"
type textarea "How do i access a certificate from a cou"
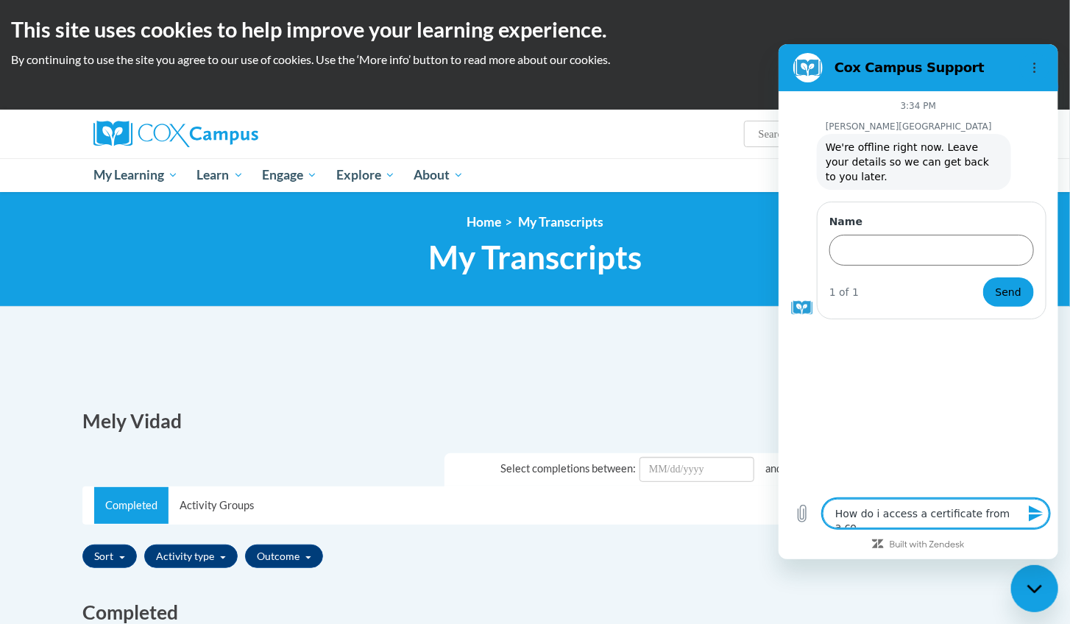
type textarea "x"
type textarea "How do i access a certificate from a cour"
type textarea "x"
type textarea "How do i access a certificate from a cours"
type textarea "x"
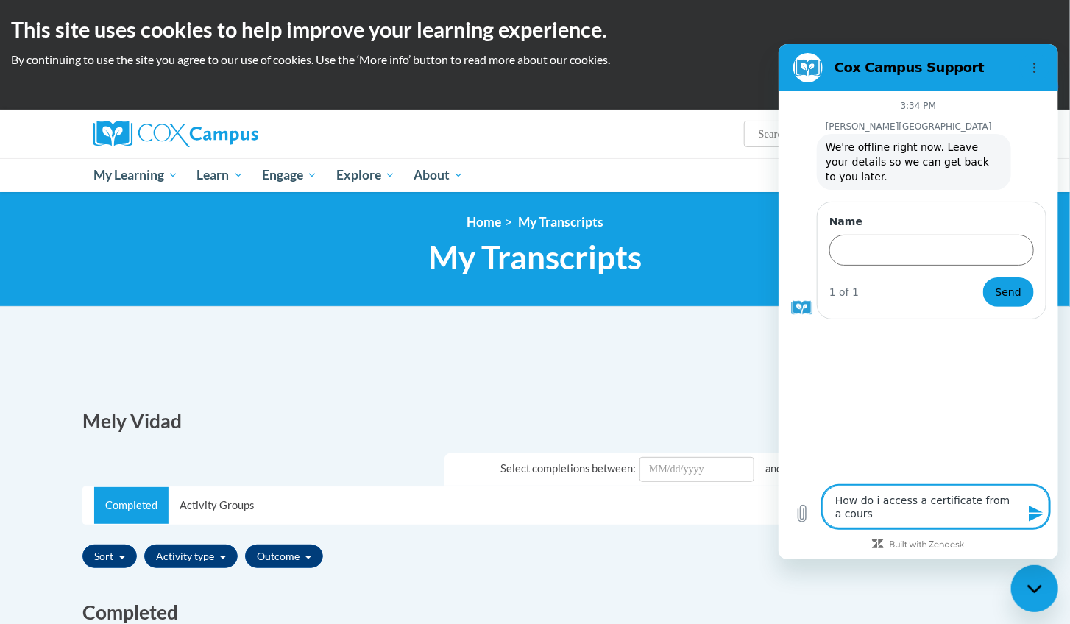
type textarea "How do i access a certificate from a course"
type textarea "x"
type textarea "How do i access a certificate from a course"
type textarea "x"
type textarea "How do i access a certificate from a course t"
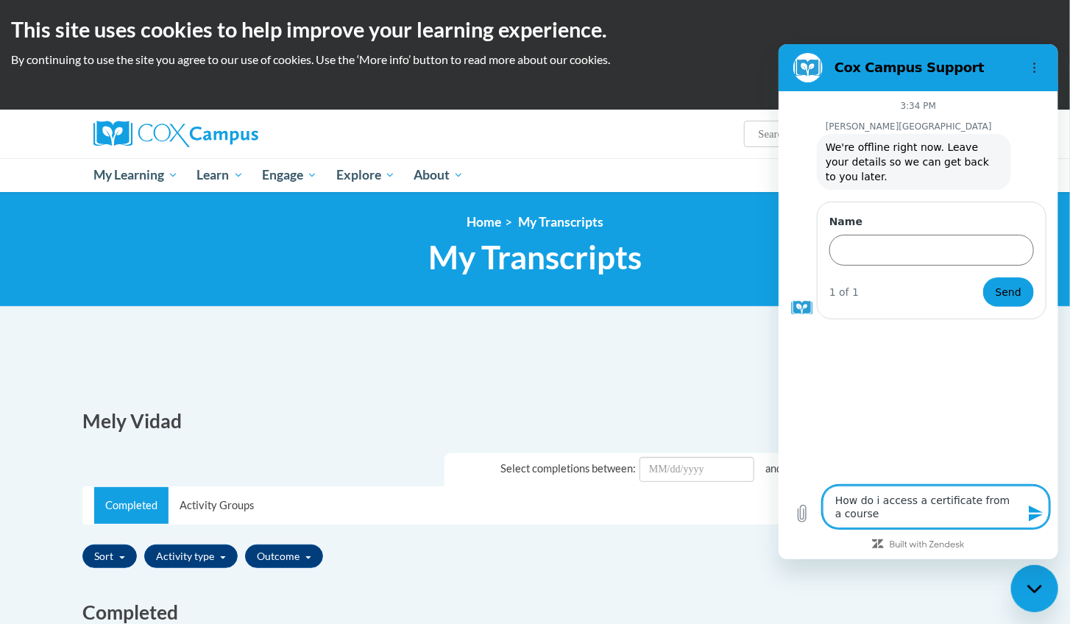
type textarea "x"
type textarea "How do i access a certificate from a course th"
type textarea "x"
type textarea "How do i access a certificate from a course tha"
type textarea "x"
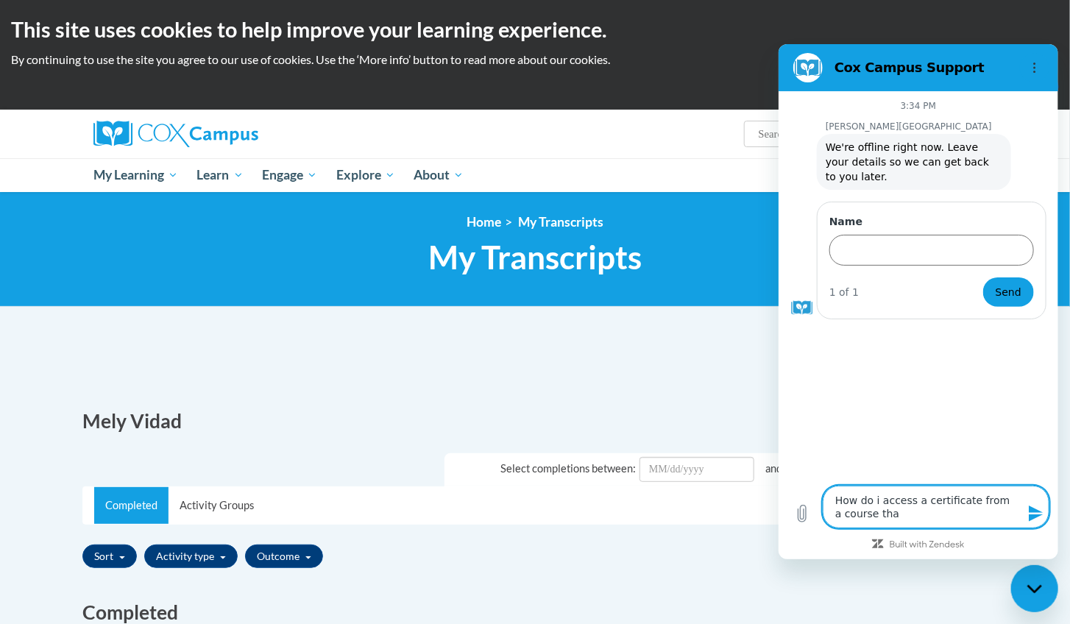
type textarea "How do i access a certificate from a course that"
type textarea "x"
type textarea "How do i access a certificate from a course tha"
type textarea "x"
type textarea "How do i access a certificate from a course th"
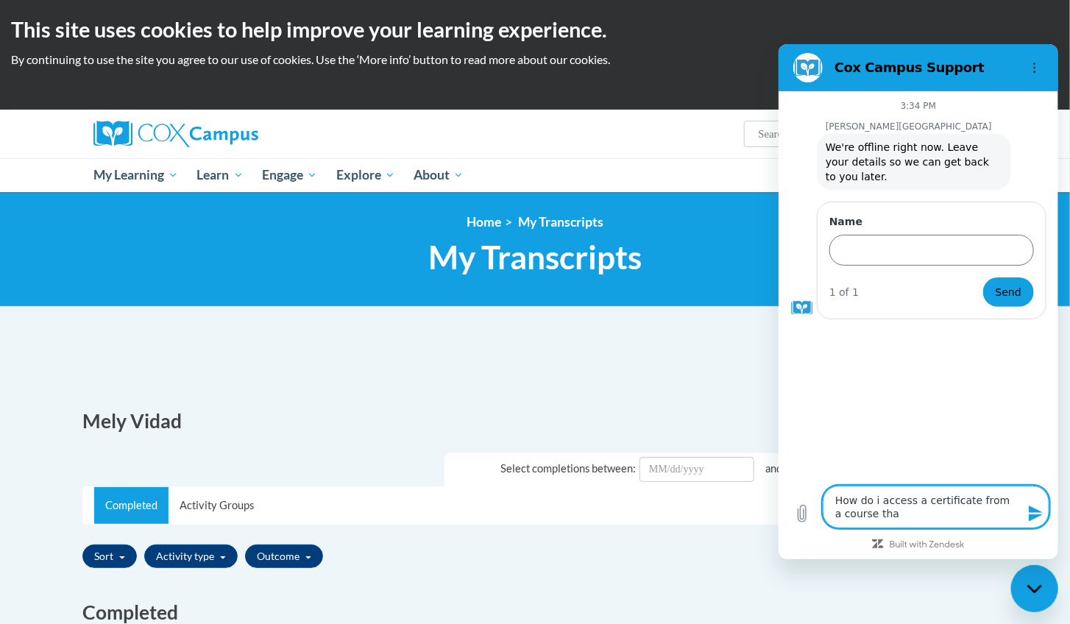
type textarea "x"
type textarea "How do i access a certificate from a course t"
type textarea "x"
type textarea "How do i access a certificate from a course"
type textarea "x"
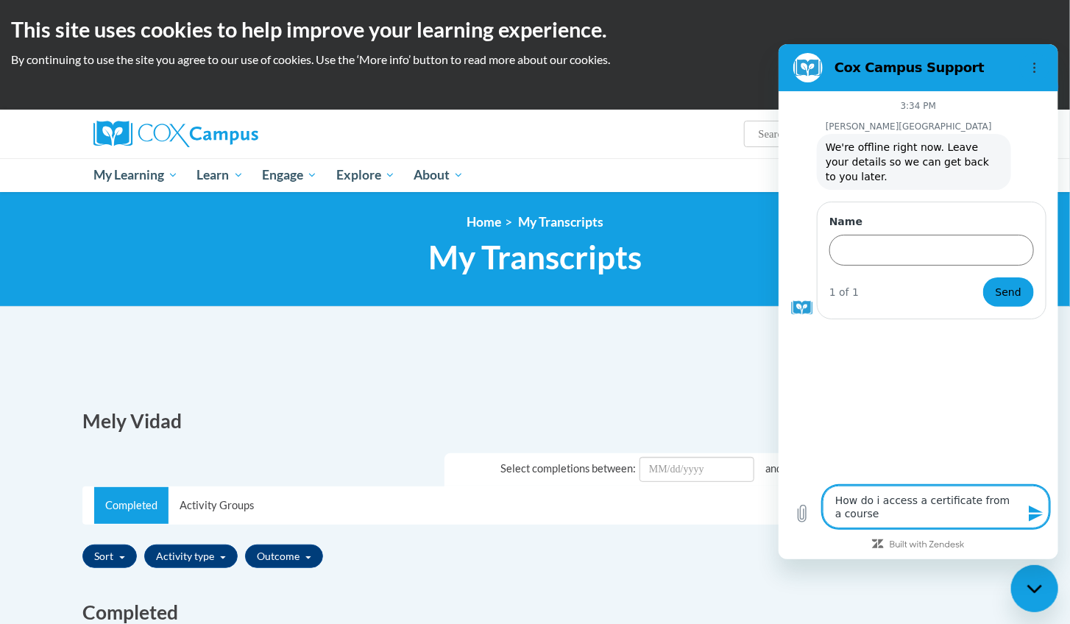
type textarea "How do i access a certificate from a course t"
type textarea "x"
type textarea "How do i access a certificate from a course th"
type textarea "x"
type textarea "How do i access a certificate from a course tha"
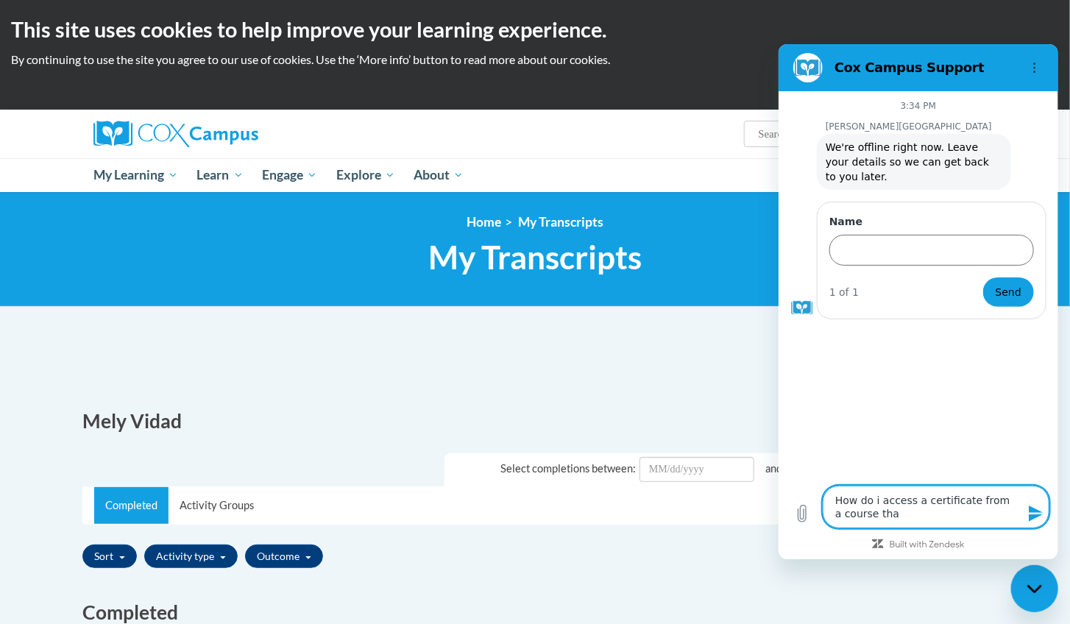
type textarea "x"
type textarea "How do i access a certificate from a course that"
type textarea "x"
type textarea "How do i access a certificate from a course that"
type textarea "x"
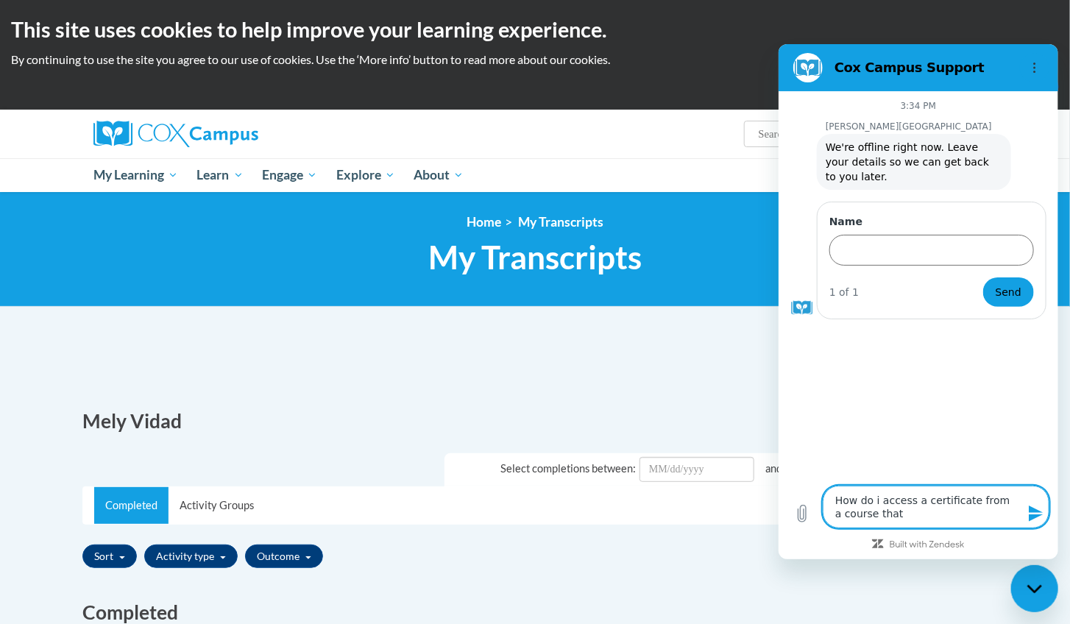
type textarea "How do i access a certificate from a course that h"
type textarea "x"
type textarea "How do i access a certificate from a course that ha"
type textarea "x"
type textarea "How do i access a certificate from a course that has"
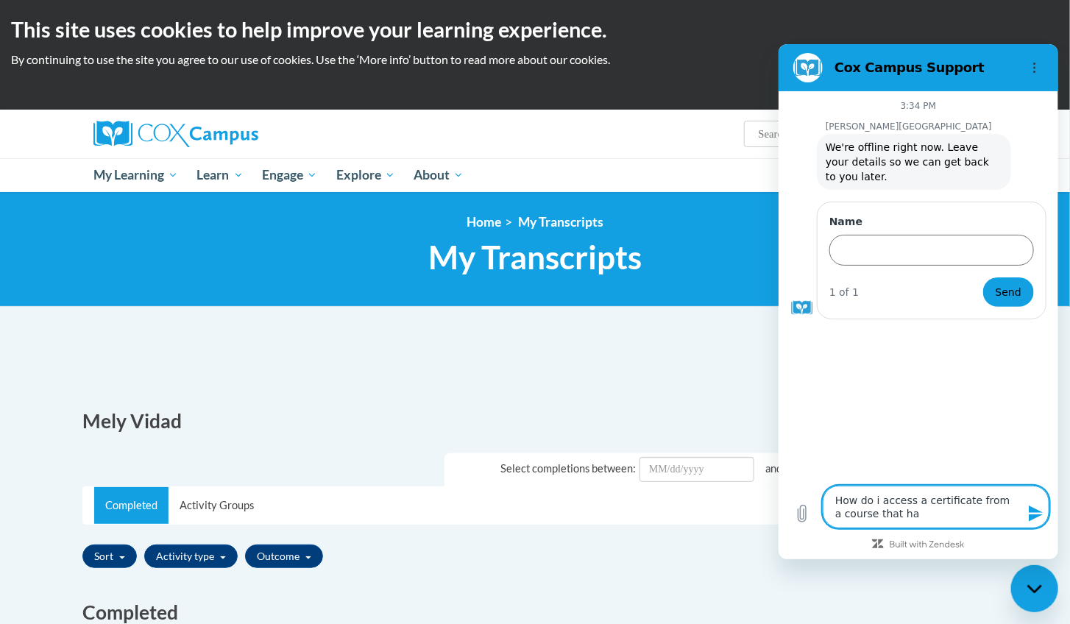
type textarea "x"
type textarea "How do i access a certificate from a course that has"
type textarea "x"
type textarea "How do i access a certificate from a course that has b"
type textarea "x"
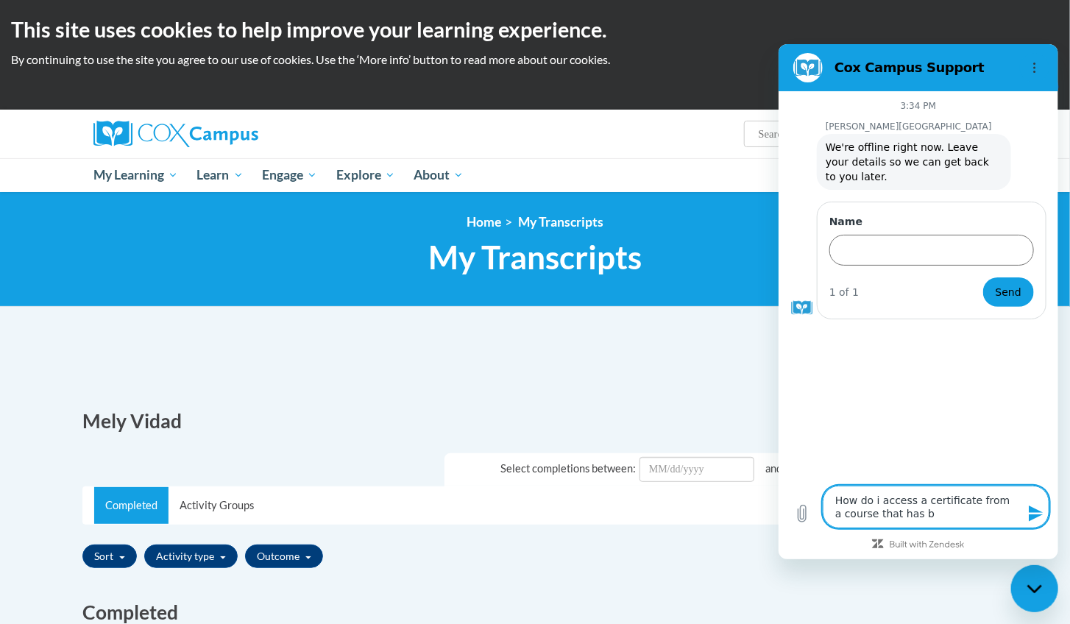
type textarea "How do i access a certificate from a course that has be"
type textarea "x"
type textarea "How do i access a certificate from a course that has bee"
type textarea "x"
type textarea "How do i access a certificate from a course that has been"
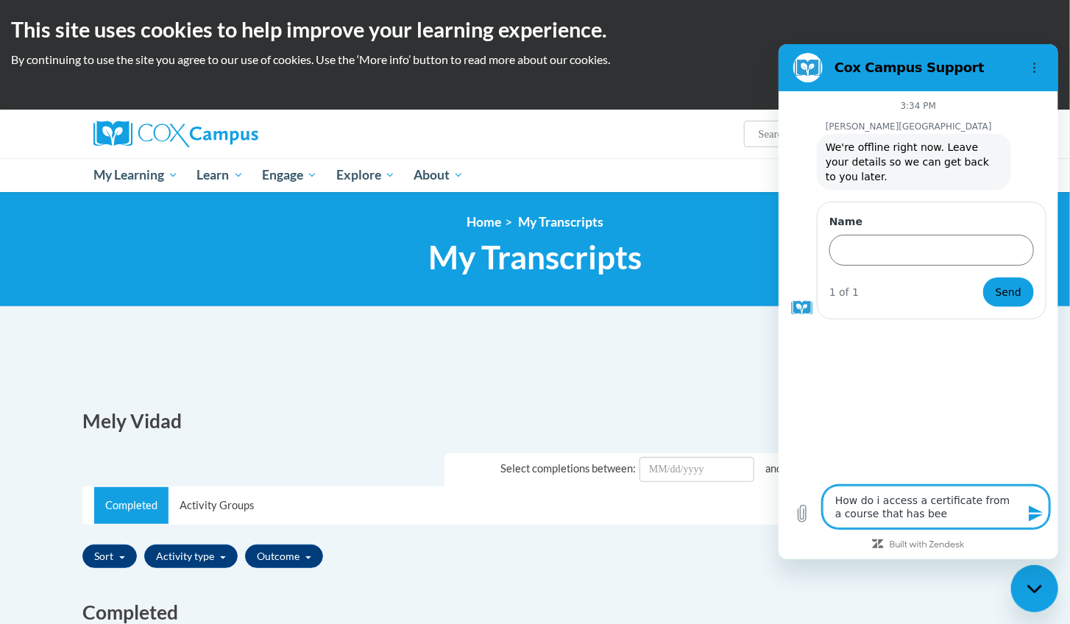
type textarea "x"
type textarea "How do i access a certificate from a course that has been"
type textarea "x"
type textarea "How do i access a certificate from a course that has been d"
type textarea "x"
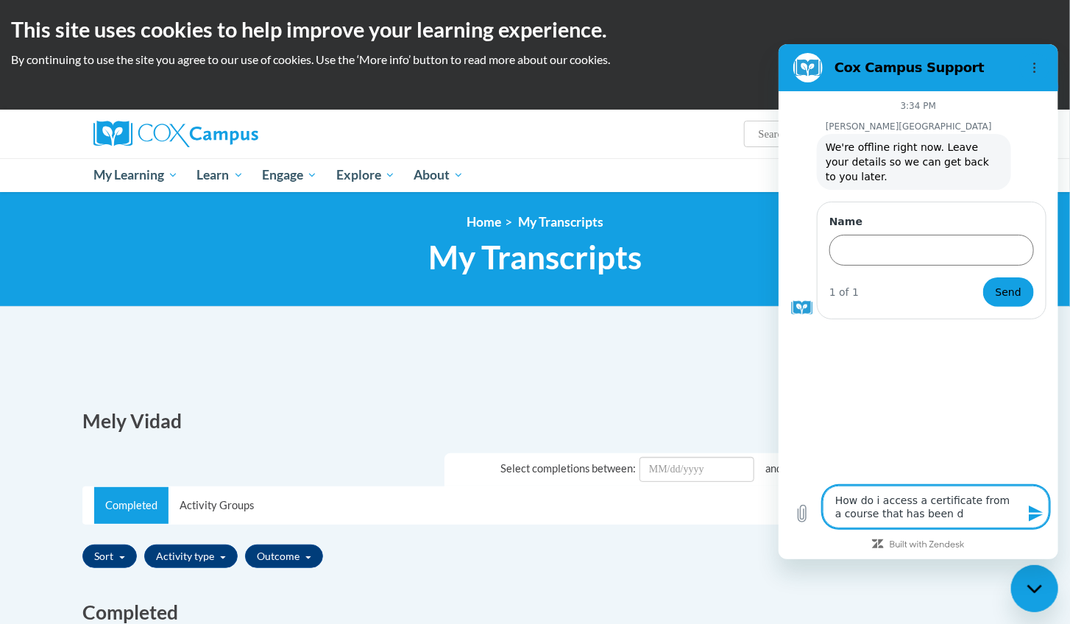
type textarea "How do i access a certificate from a course that has been di"
type textarea "x"
type textarea "How do i access a certificate from a course that has been dis"
type textarea "x"
type textarea "How do i access a certificate from a course that has been disc"
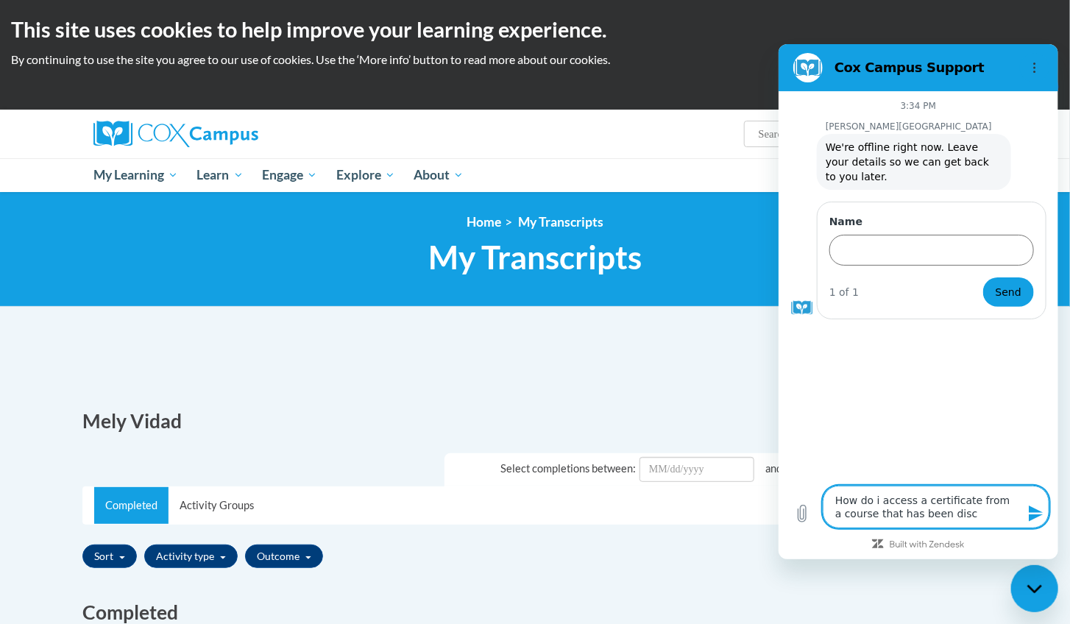
type textarea "x"
type textarea "How do i access a certificate from a course that has been disco"
type textarea "x"
type textarea "How do i access a certificate from a course that has been discon"
type textarea "x"
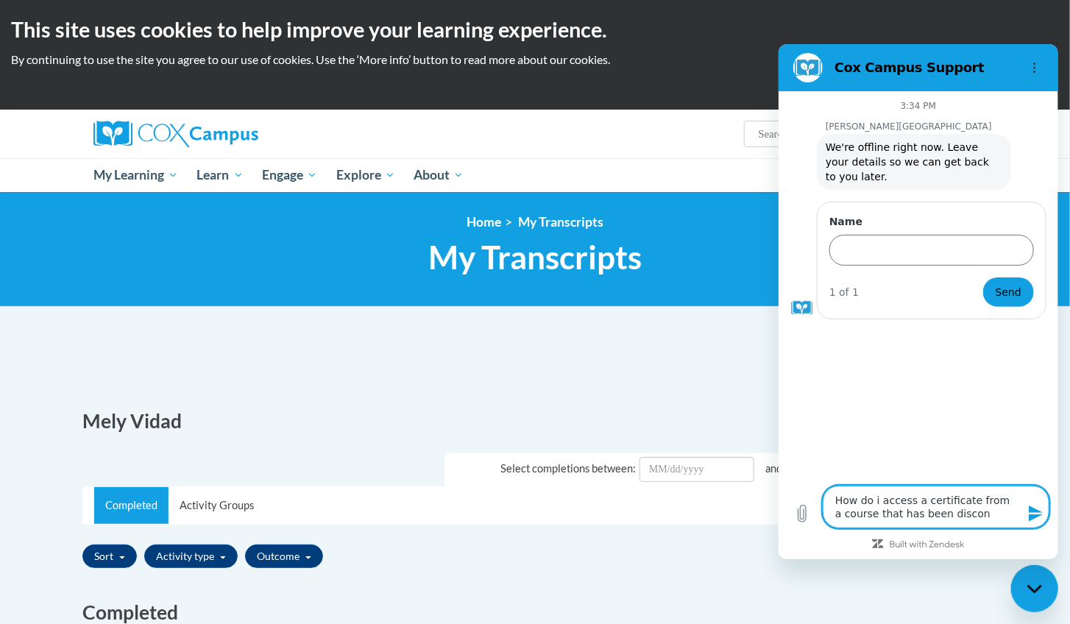
type textarea "How do i access a certificate from a course that has been discont"
type textarea "x"
type textarea "How do i access a certificate from a course that has been disconti"
type textarea "x"
type textarea "How do i access a certificate from a course that has been discontin"
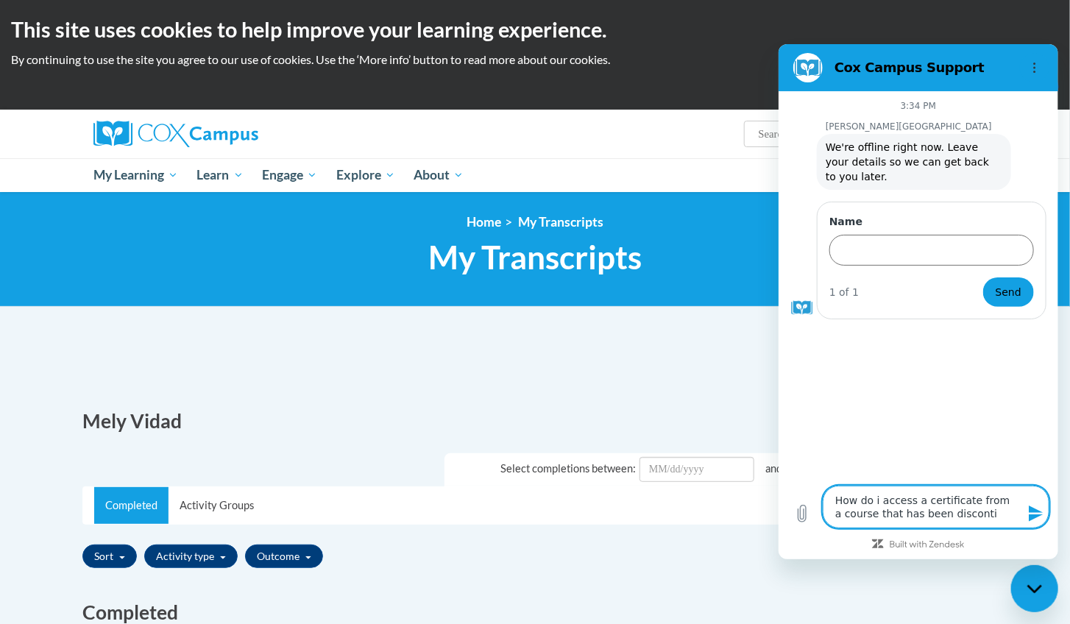
type textarea "x"
type textarea "How do i access a certificate from a course that has been discontinu"
type textarea "x"
type textarea "How do i access a certificate from a course that has been discontinue"
type textarea "x"
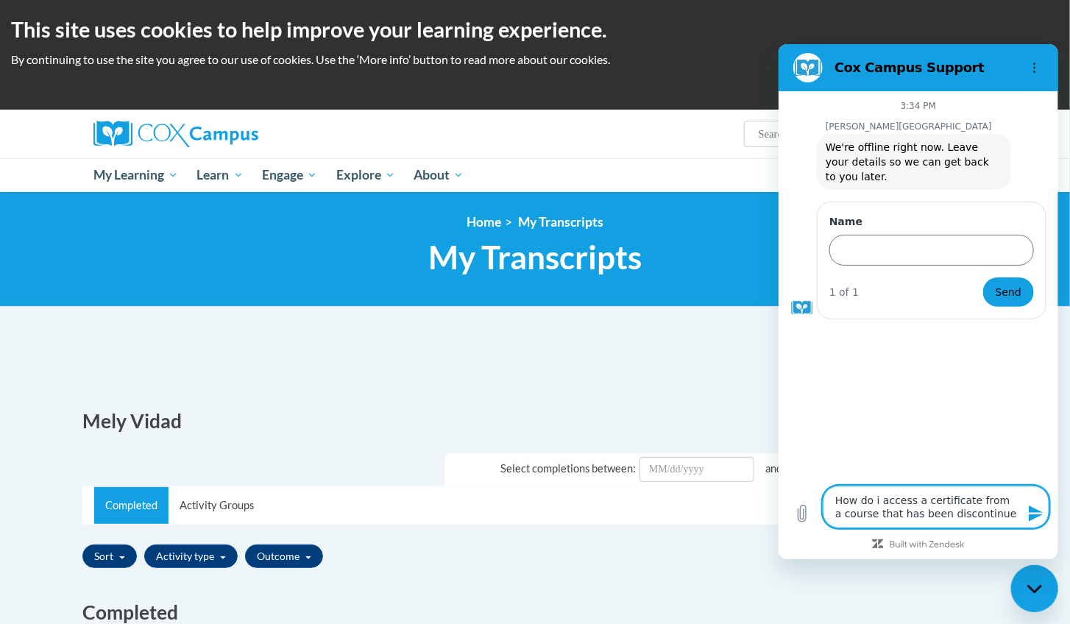
type textarea "How do i access a certificate from a course that has been discontinues"
type textarea "x"
type textarea "How do i access a certificate from a course that has been discontinues"
type textarea "x"
type textarea "How do i access a certificate from a course that has been discontinues"
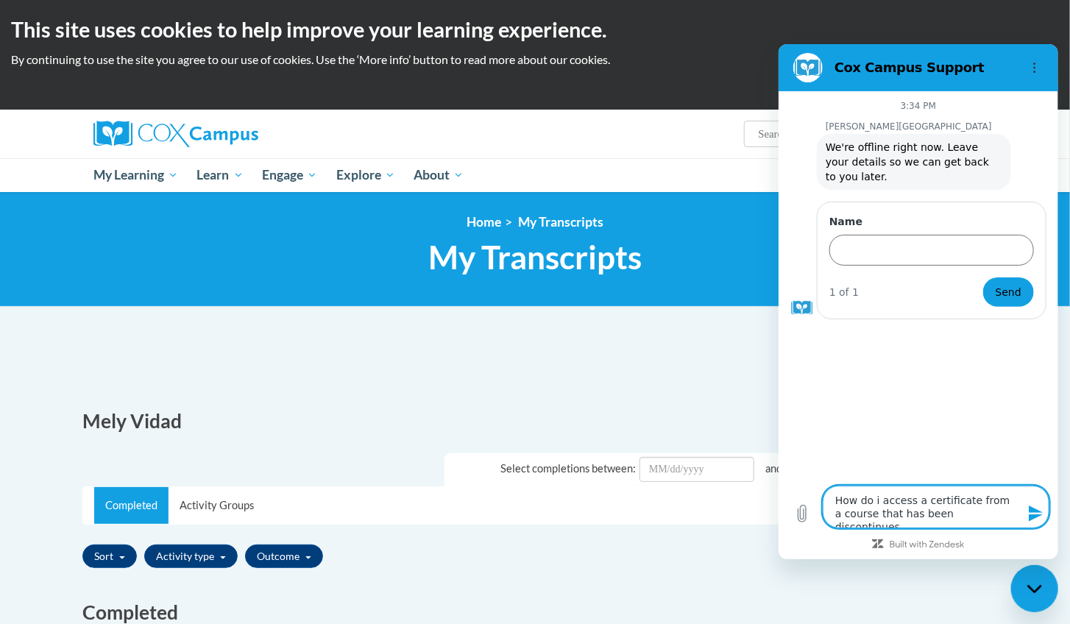
type textarea "x"
type textarea "How do i access a certificate from a course that has been discontinuesd"
type textarea "x"
type textarea "How do i access a certificate from a course that has been discontinues"
type textarea "x"
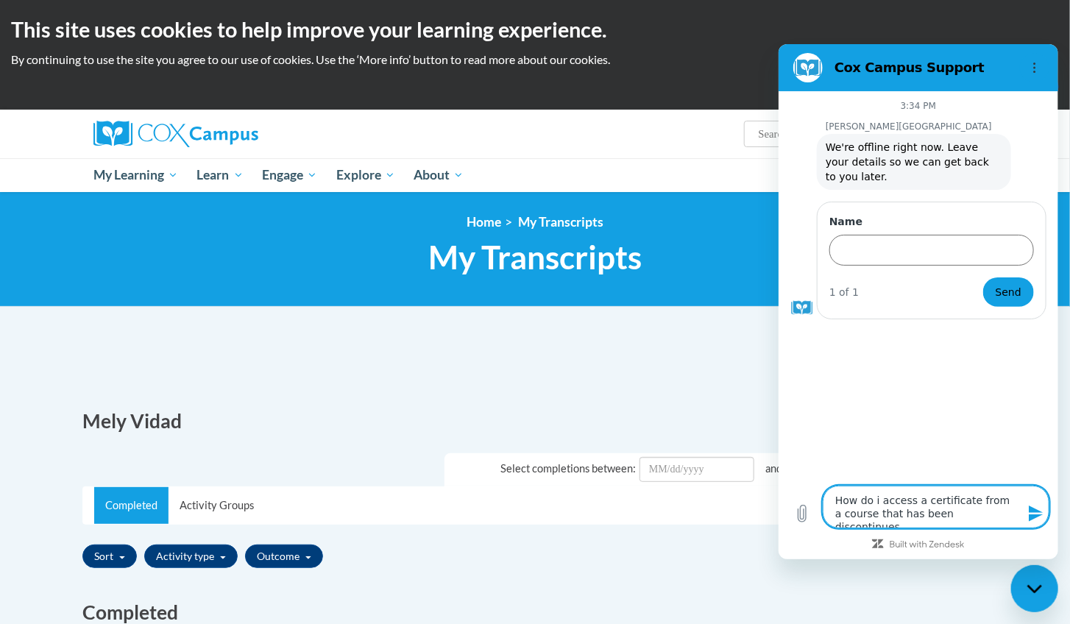
type textarea "How do i access a certificate from a course that has been discontinue"
type textarea "x"
type textarea "How do i access a certificate from a course that has been discontinued"
type textarea "x"
type textarea "How do i access a certificate from a course that has been discontinued?"
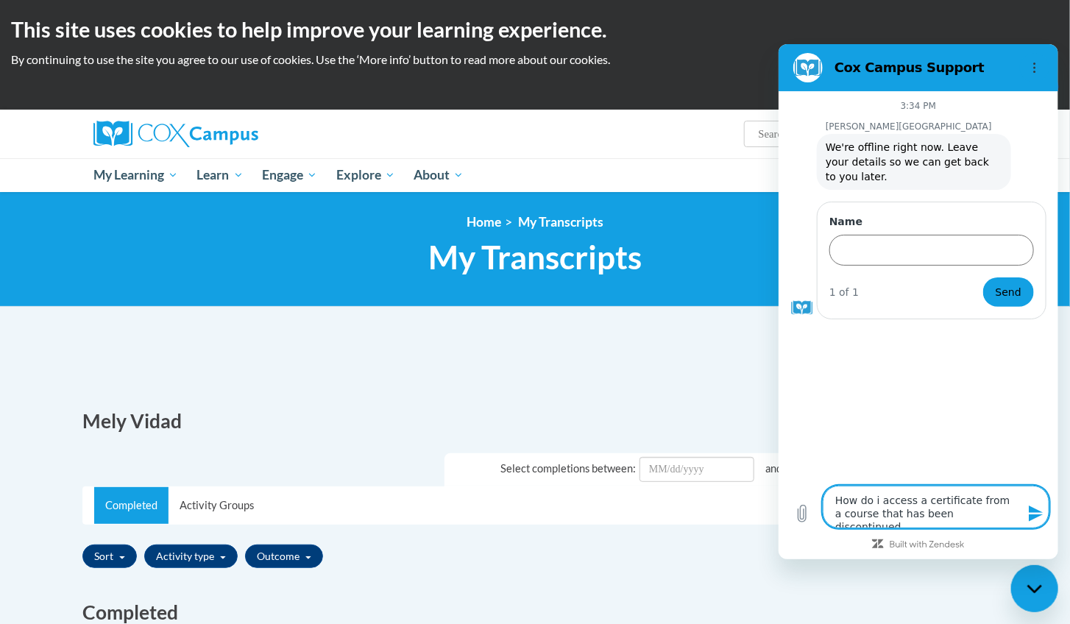
type textarea "x"
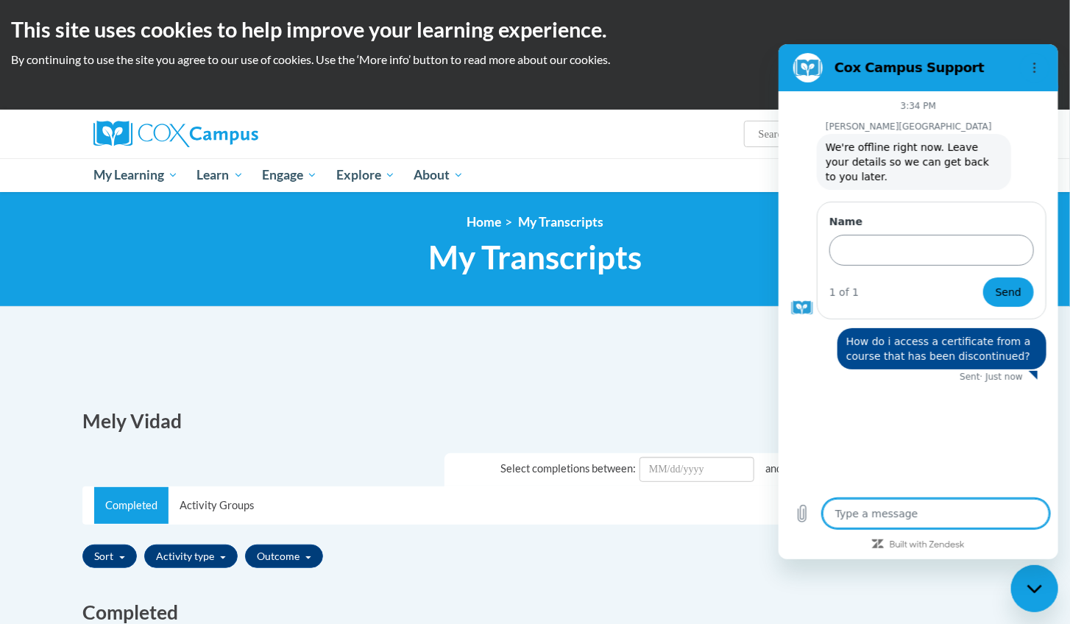
click at [953, 236] on input "Name" at bounding box center [930, 249] width 204 height 31
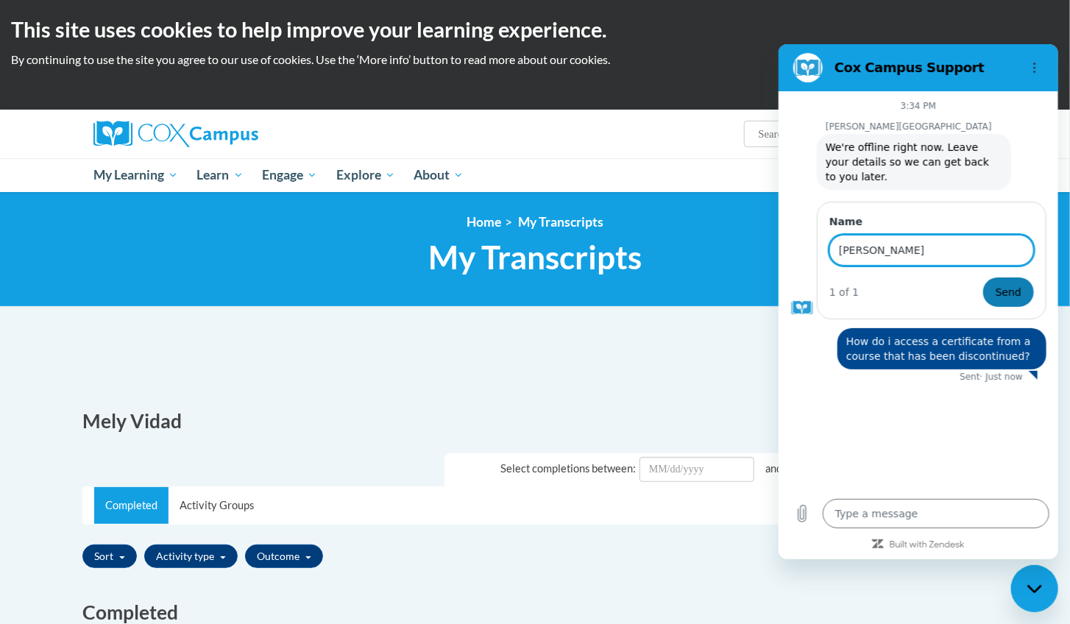
type input "[PERSON_NAME]"
click at [1003, 282] on span "Send" at bounding box center [1007, 291] width 26 height 18
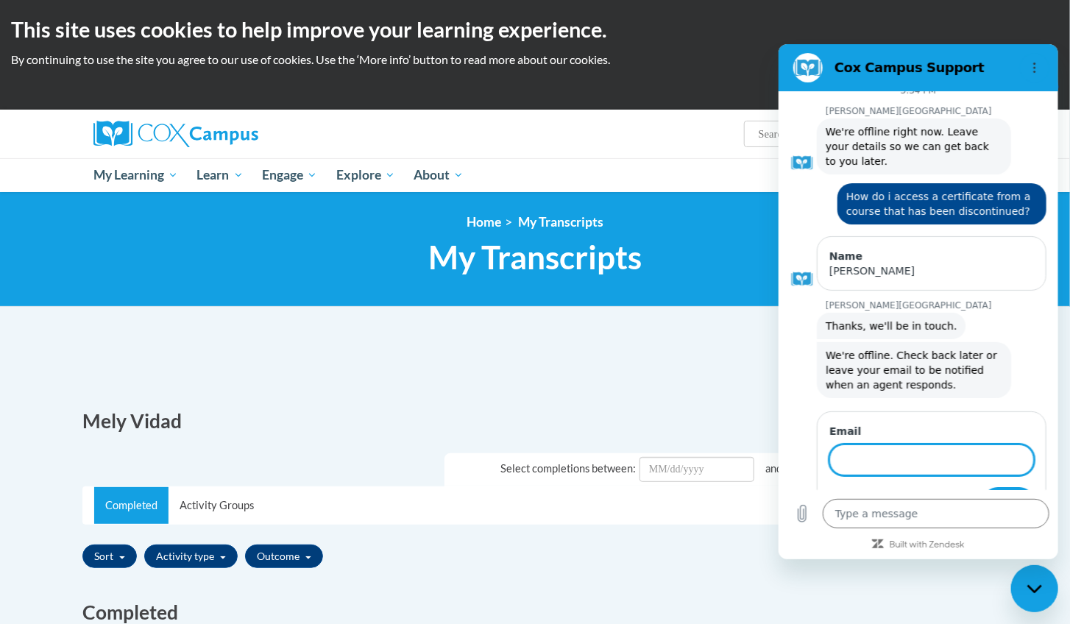
type textarea "x"
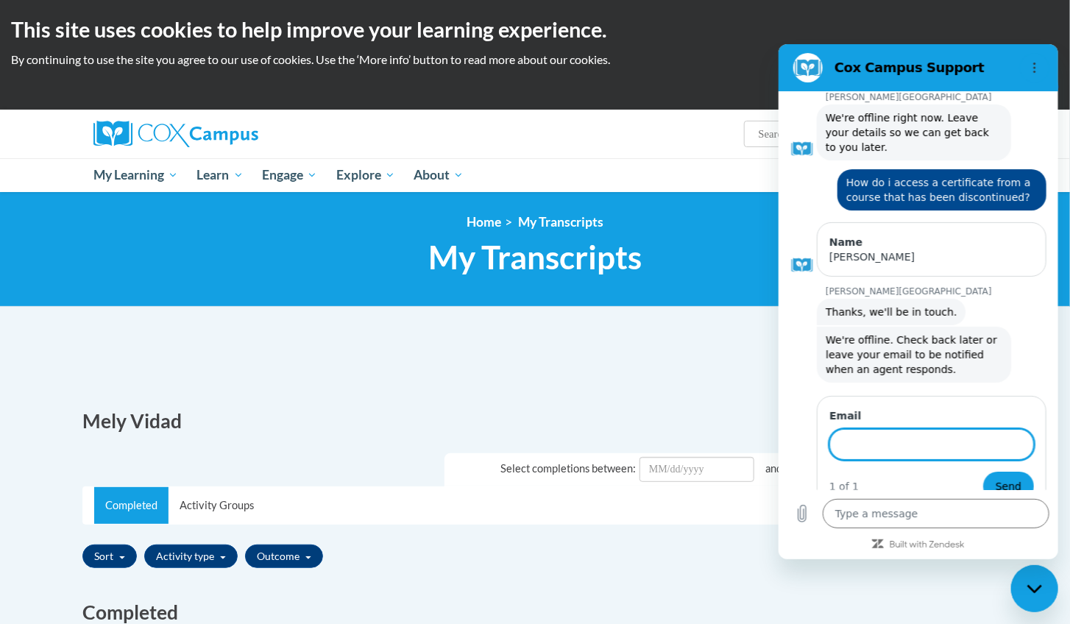
scroll to position [52, 0]
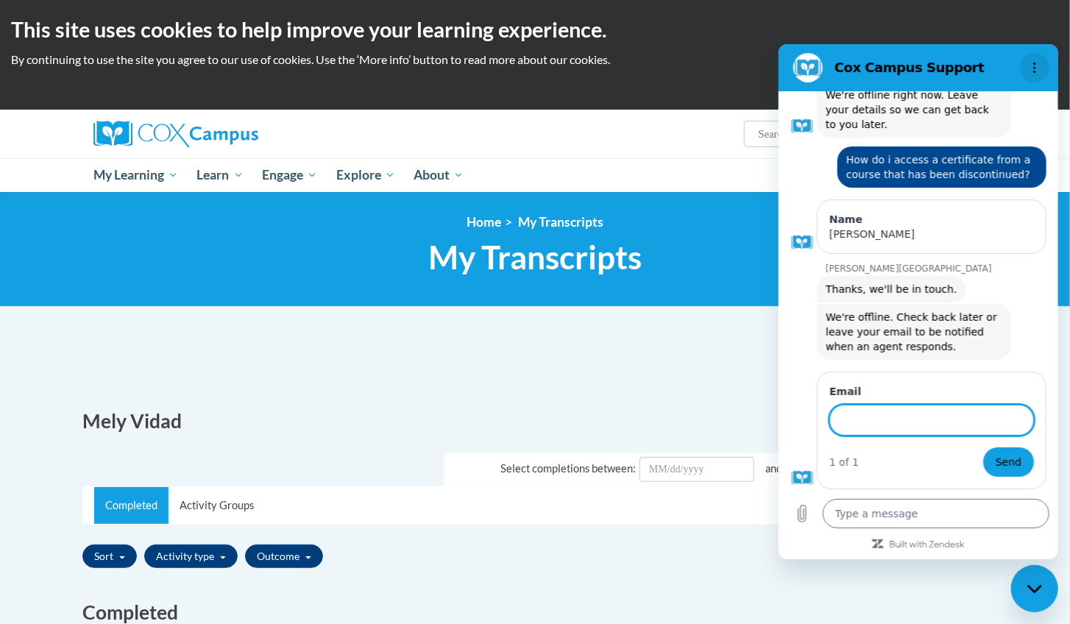
click at [1033, 68] on circle "Options menu" at bounding box center [1034, 67] width 2 height 2
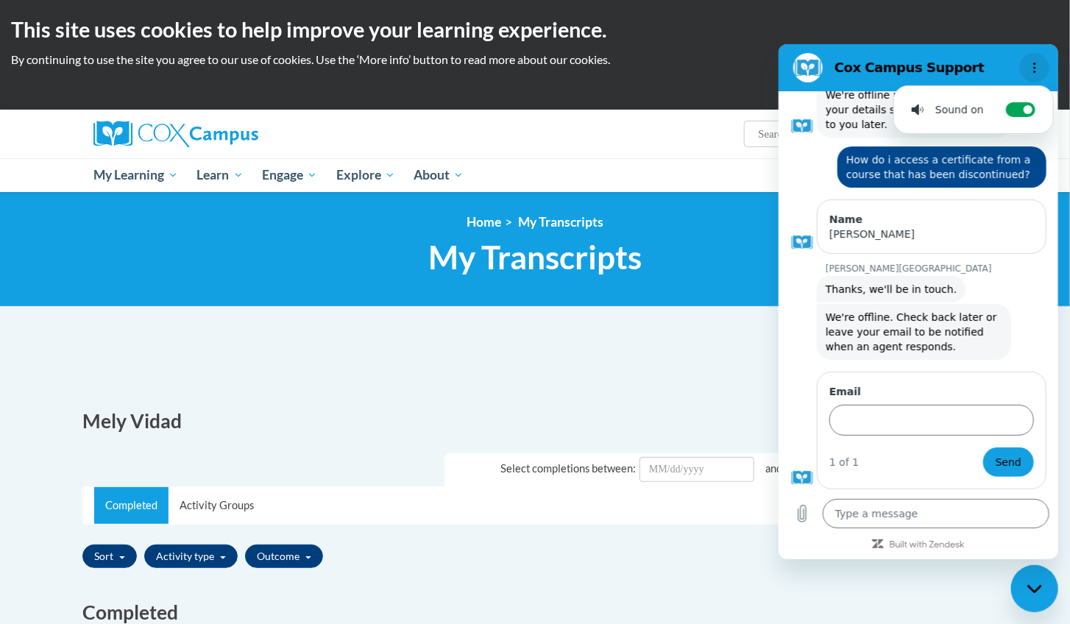
click at [1033, 68] on circle "Options menu" at bounding box center [1034, 67] width 2 height 2
click at [653, 385] on div "Print PDF Email Transcript PDF x x" at bounding box center [534, 361] width 927 height 64
drag, startPoint x: 1024, startPoint y: 65, endPoint x: 1036, endPoint y: 63, distance: 12.8
click at [1025, 65] on button "Options menu" at bounding box center [1033, 66] width 29 height 29
click at [987, 48] on section "[PERSON_NAME] Campus Support Sound on Toggle sound notifications" at bounding box center [918, 66] width 280 height 47
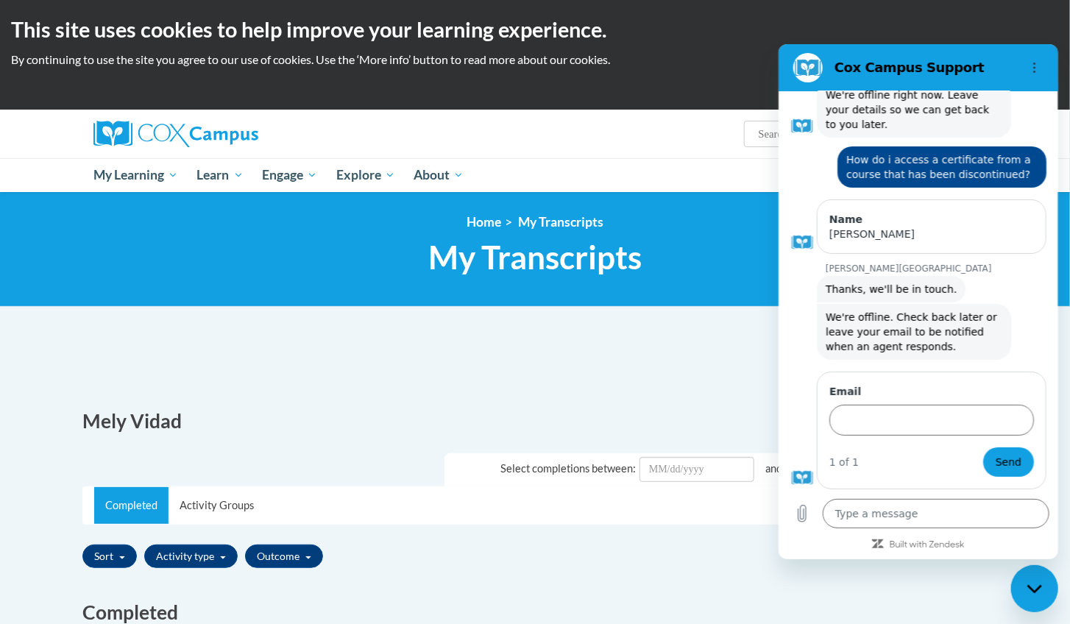
click at [932, 17] on h2 "This site uses cookies to help improve your learning experience." at bounding box center [534, 29] width 1047 height 29
click at [736, 562] on div "Sort Title Code Date Completed Certificate Expiration Dated Due Date Selected F…" at bounding box center [534, 556] width 905 height 35
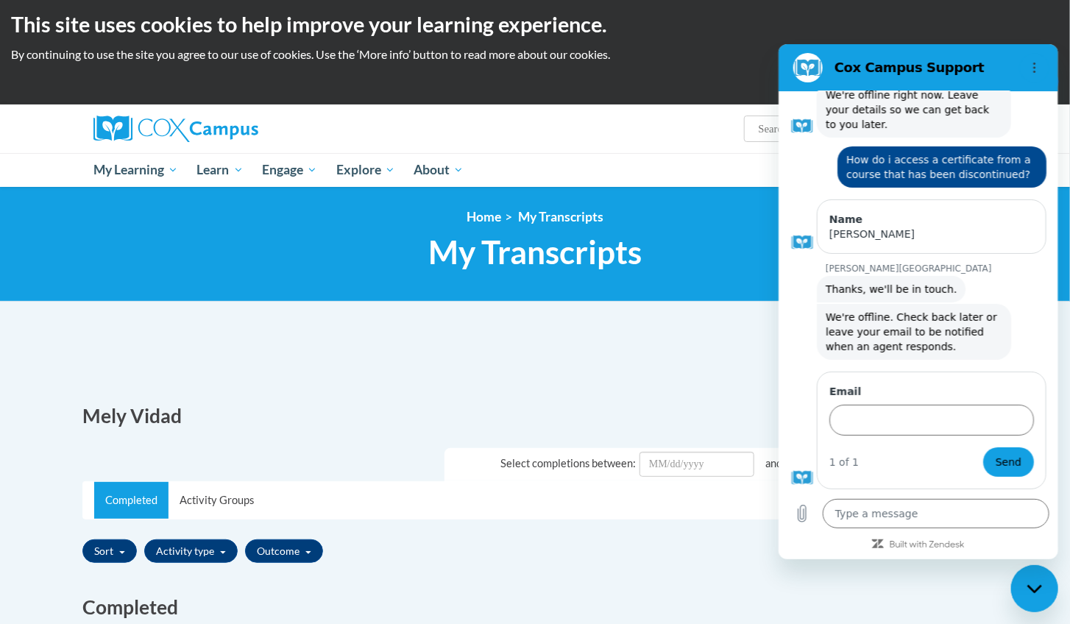
scroll to position [408, 0]
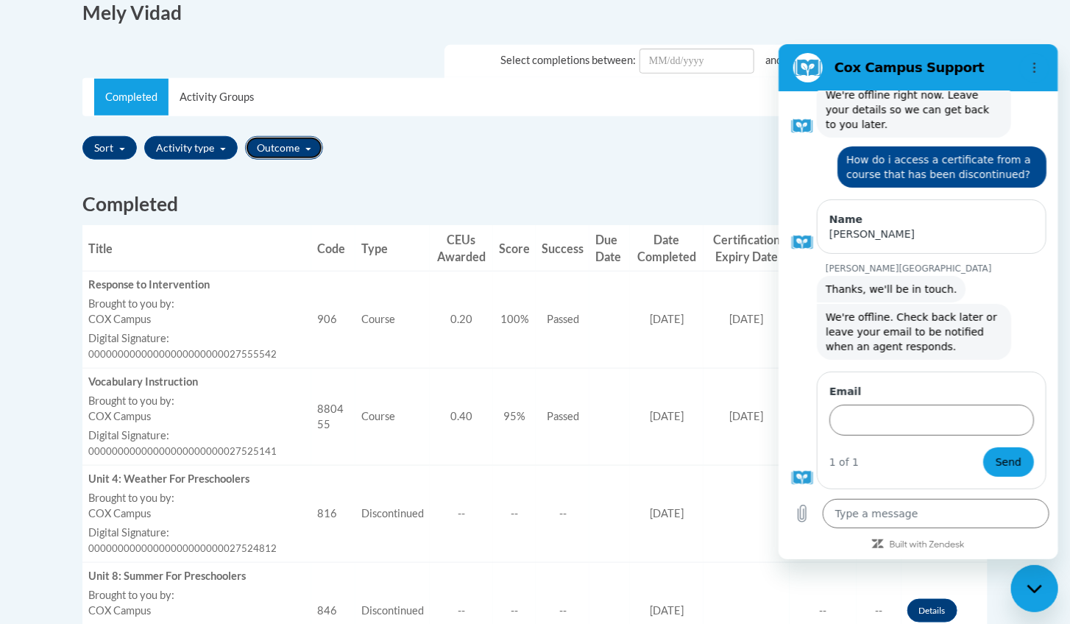
click at [288, 140] on button "Outcome" at bounding box center [284, 148] width 78 height 24
click at [447, 141] on div "Sort Title Code Date Completed Certificate Expiration Dated Due Date Selected F…" at bounding box center [534, 148] width 905 height 35
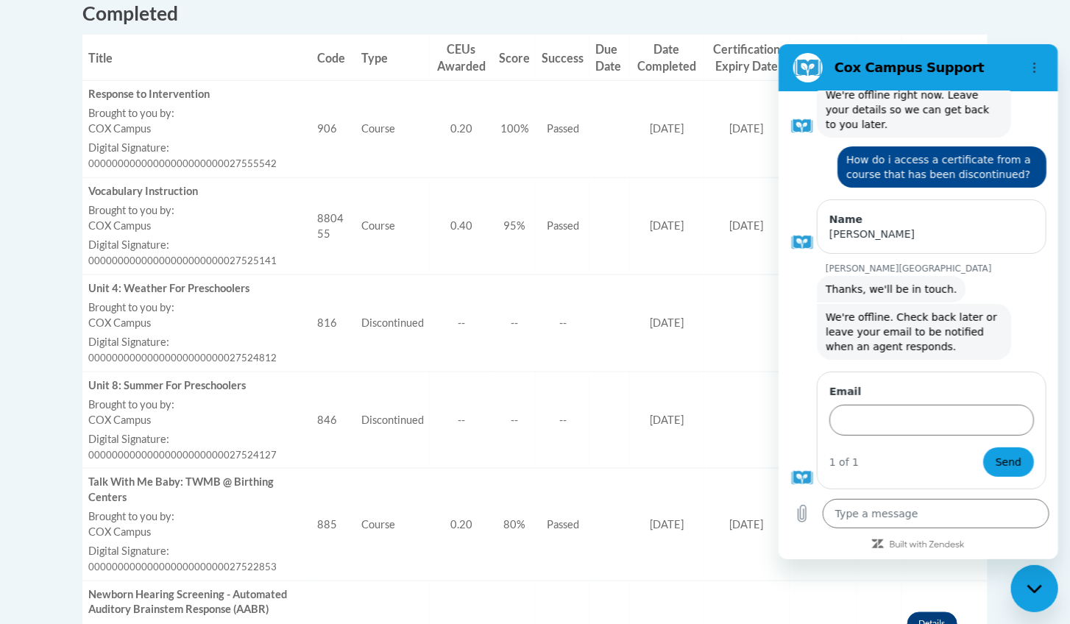
scroll to position [736, 0]
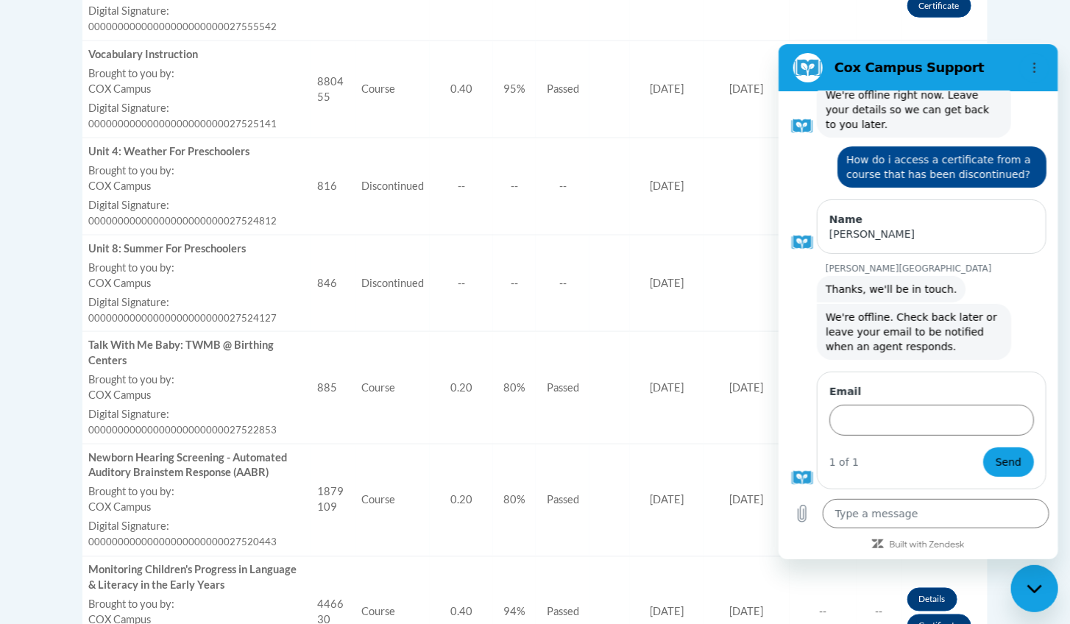
click at [992, 54] on div "Cox Campus Support" at bounding box center [899, 66] width 227 height 29
click at [1031, 61] on icon "Options menu" at bounding box center [1034, 67] width 12 height 12
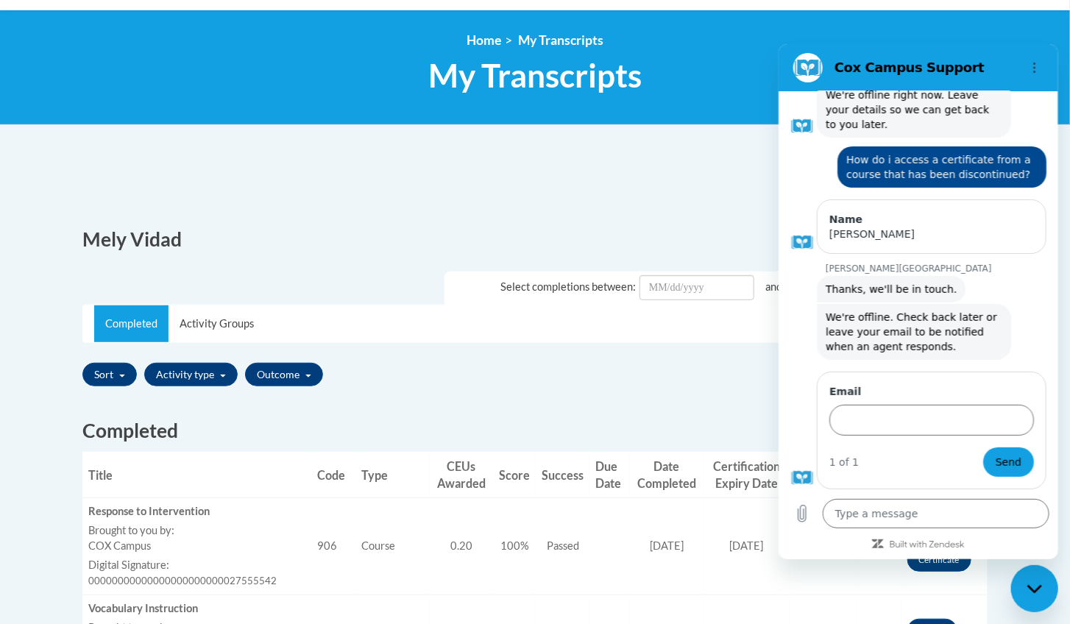
scroll to position [327, 0]
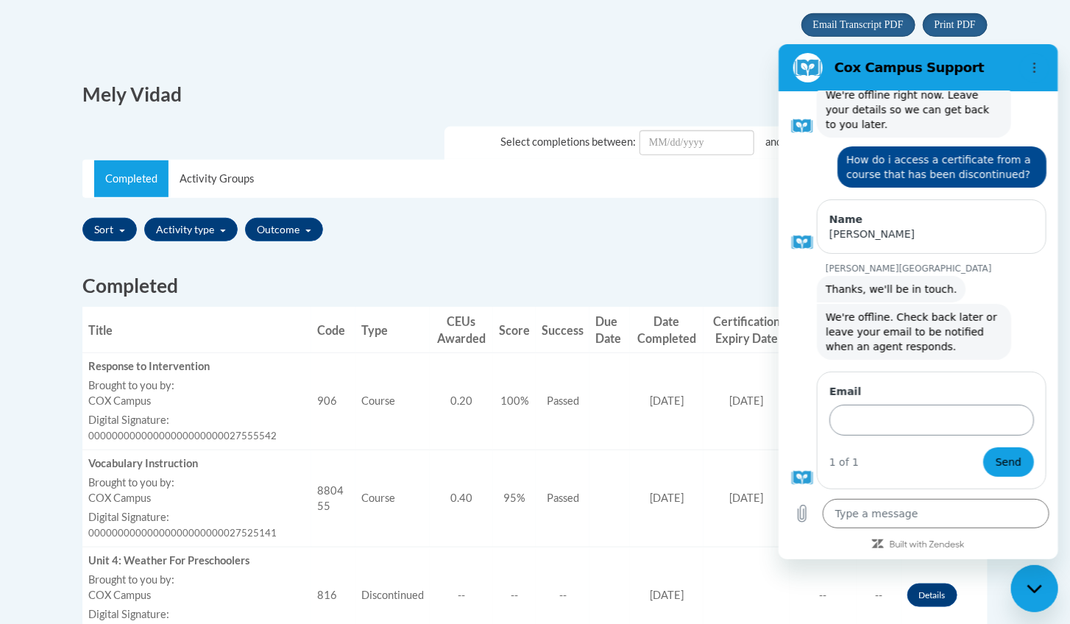
click at [873, 413] on input "Email" at bounding box center [930, 419] width 204 height 31
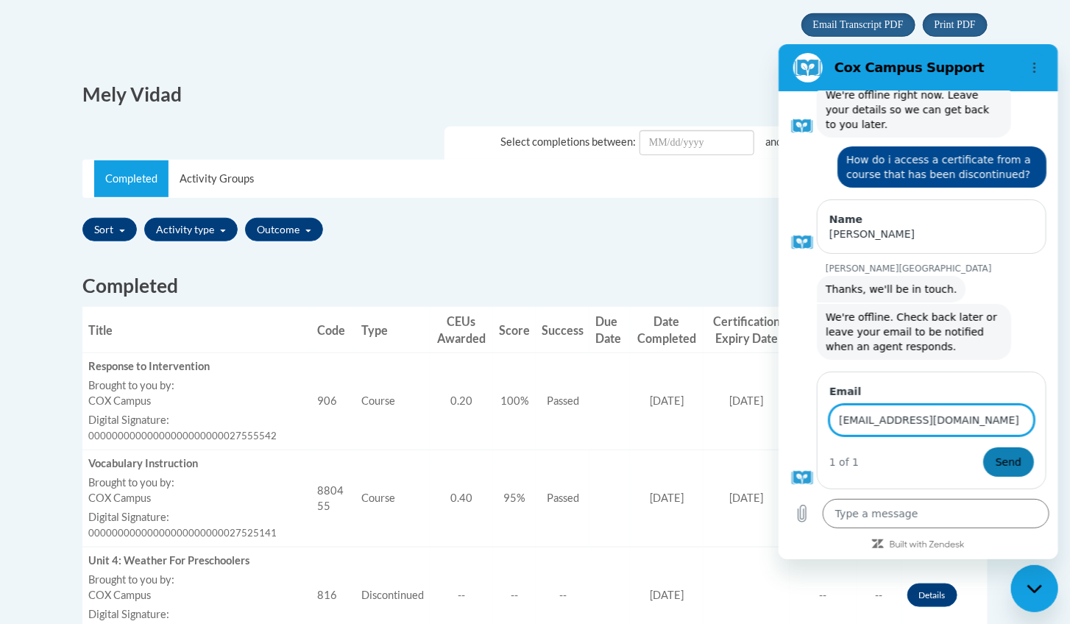
type input "[EMAIL_ADDRESS][DOMAIN_NAME]"
click at [996, 463] on span "Send" at bounding box center [1007, 461] width 26 height 18
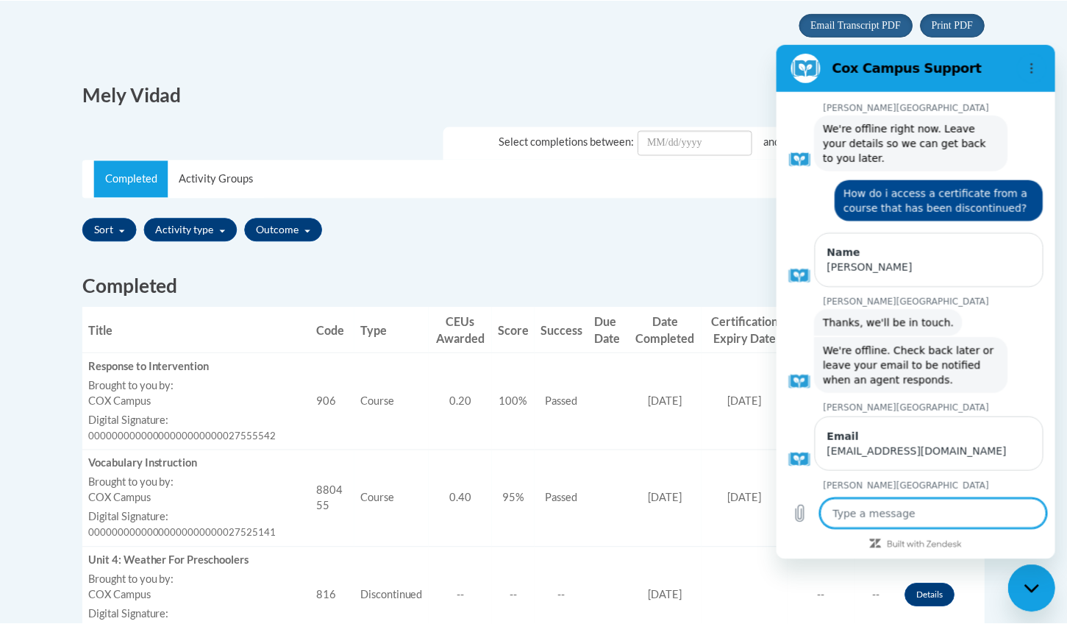
scroll to position [79, 0]
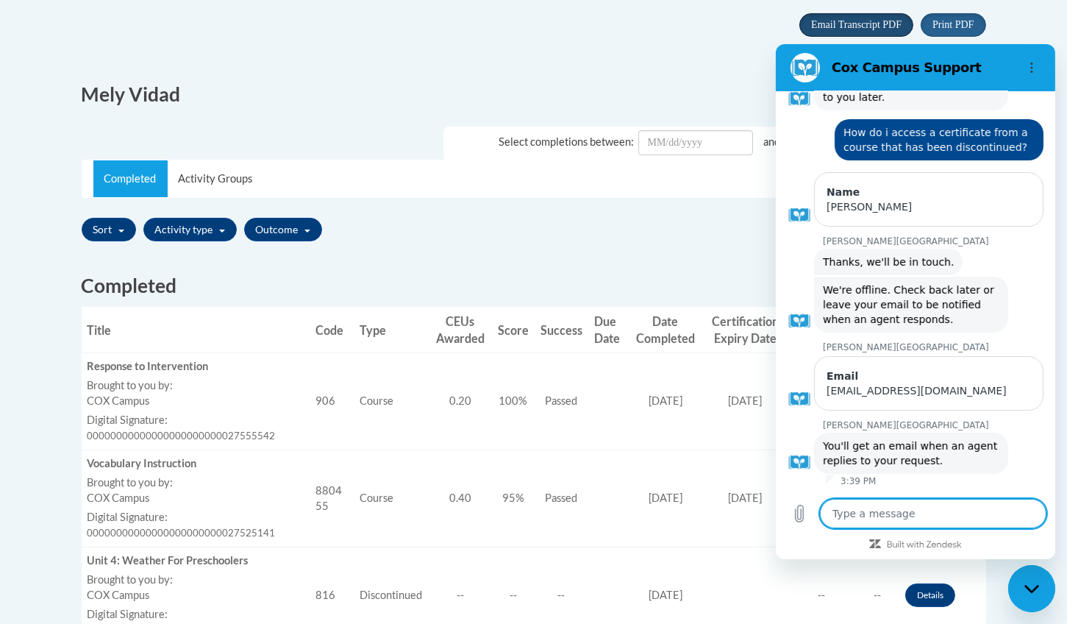
type textarea "x"
